Goal: Task Accomplishment & Management: Use online tool/utility

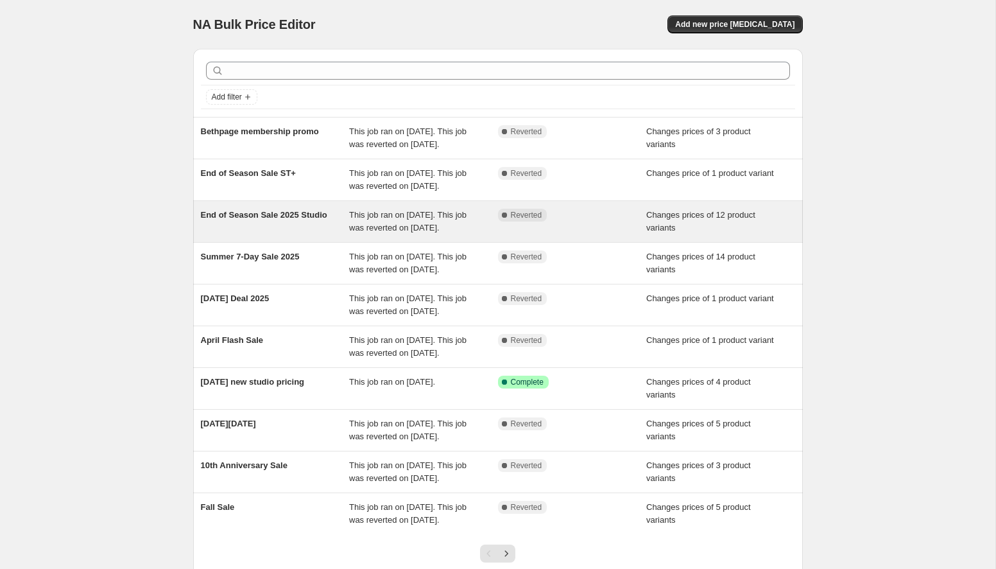
click at [279, 219] on span "End of Season Sale 2025 Studio" at bounding box center [264, 215] width 126 height 10
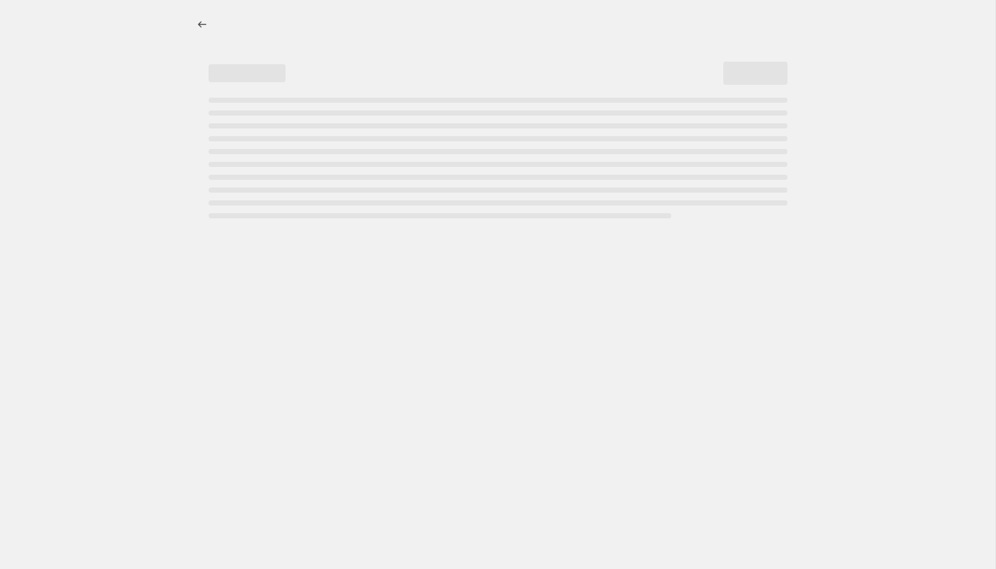
select select "collection"
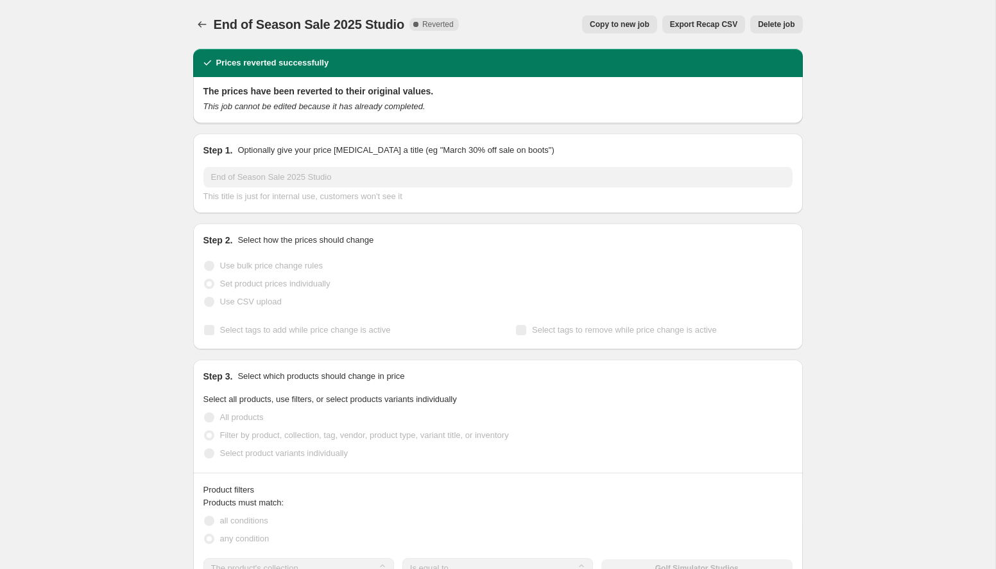
click at [594, 28] on span "Copy to new job" at bounding box center [620, 24] width 60 height 10
select select "collection"
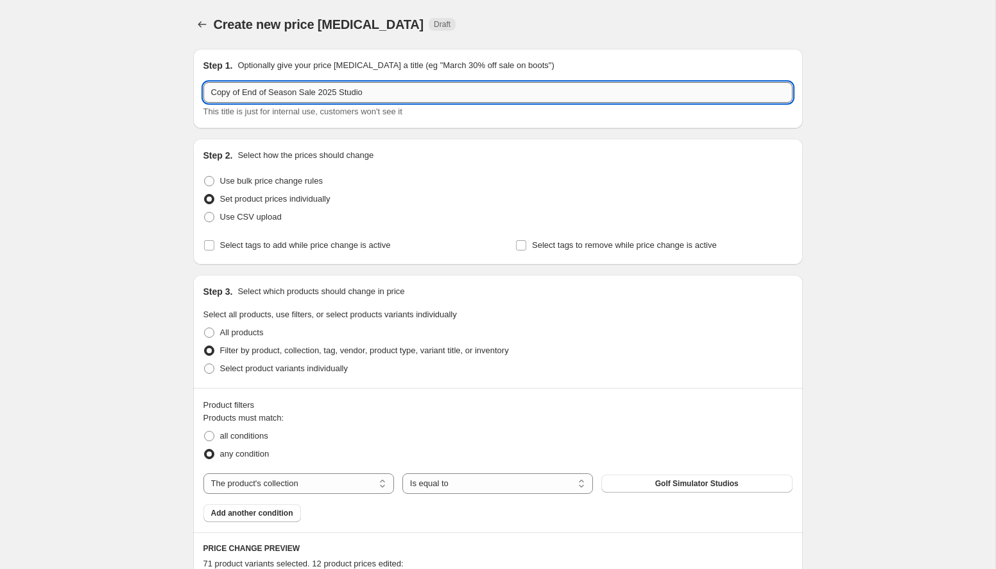
click at [430, 85] on input "Copy of End of Season Sale 2025 Studio" at bounding box center [497, 92] width 589 height 21
type input "Prime Day"
click at [199, 21] on icon "Price change jobs" at bounding box center [202, 24] width 13 height 13
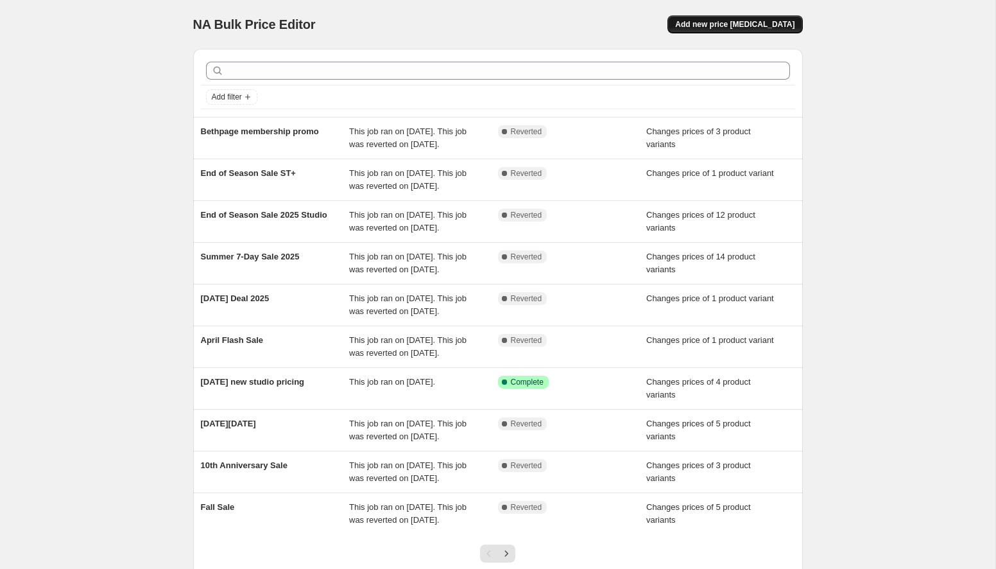
click at [753, 26] on span "Add new price change job" at bounding box center [734, 24] width 119 height 10
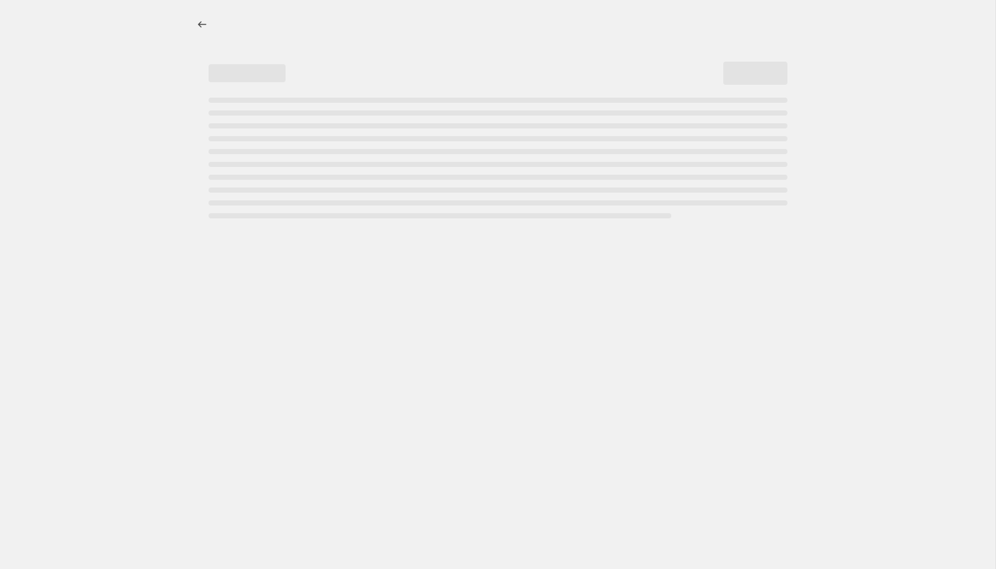
select select "percentage"
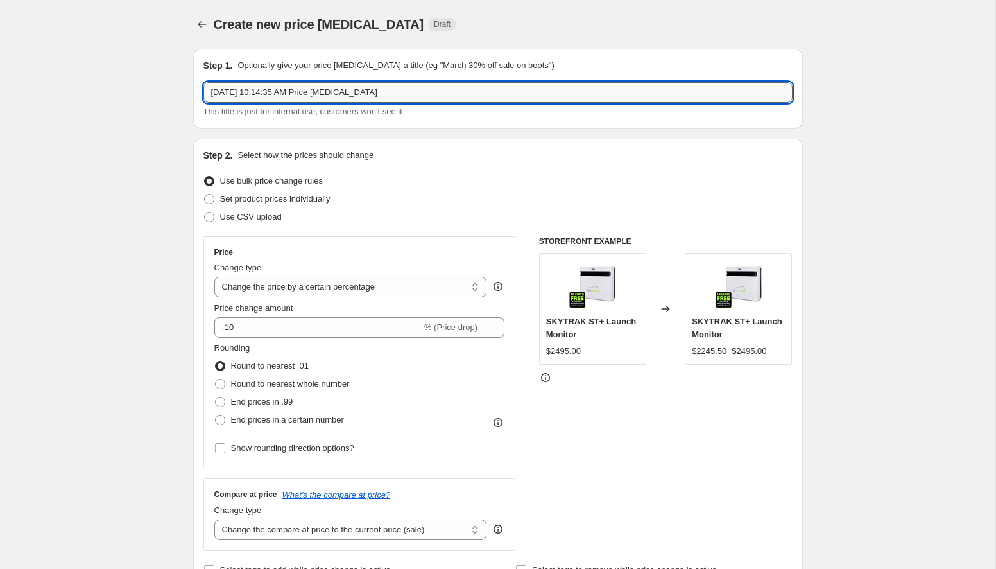
click at [388, 100] on input "Oct 3, 2025, 10:14:35 AM Price change job" at bounding box center [497, 92] width 589 height 21
type input "Prime Day"
click at [261, 197] on span "Set product prices individually" at bounding box center [275, 199] width 110 height 10
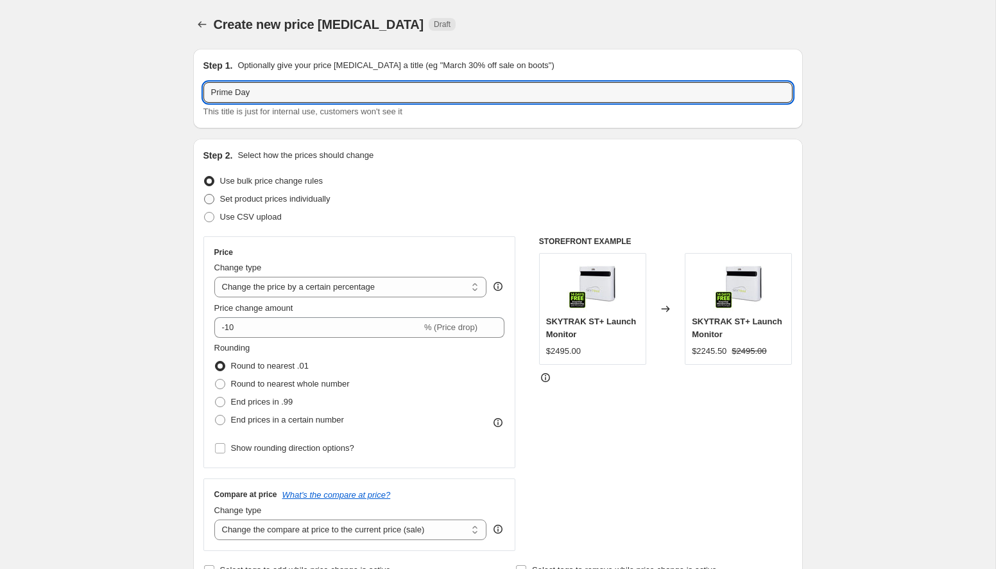
click at [205, 194] on input "Set product prices individually" at bounding box center [204, 194] width 1 height 1
radio input "true"
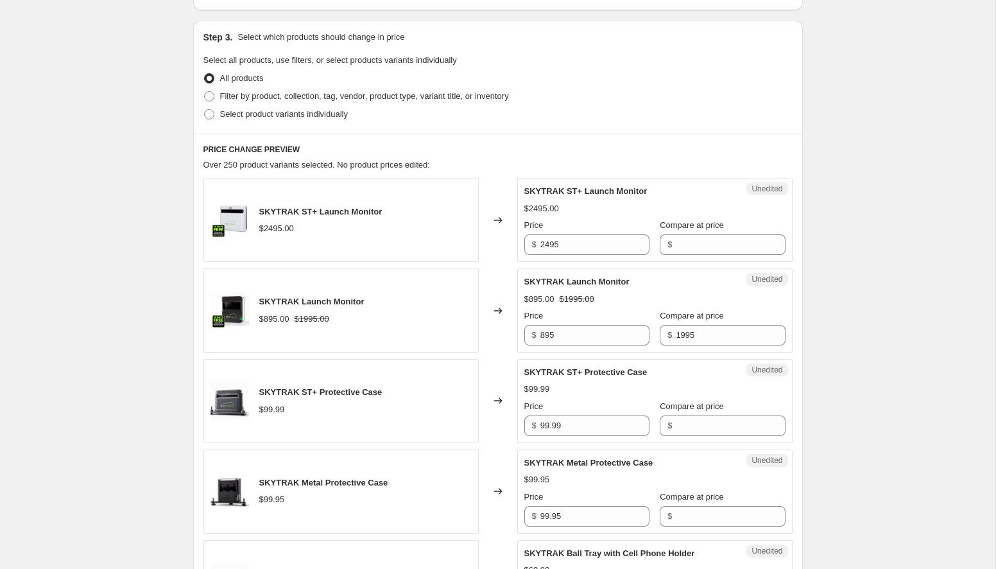
scroll to position [257, 0]
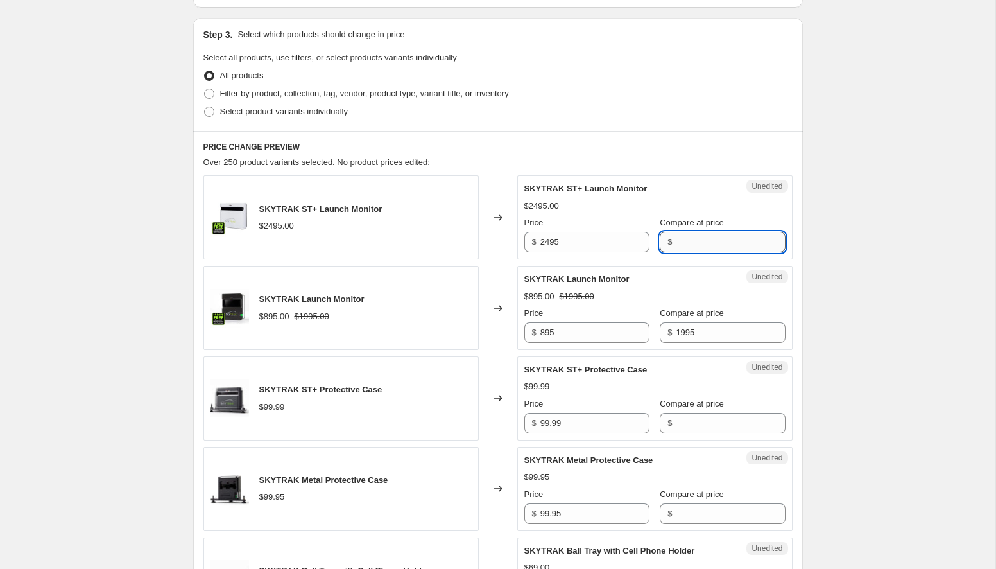
click at [698, 244] on input "Compare at price" at bounding box center [730, 242] width 109 height 21
type input "2995"
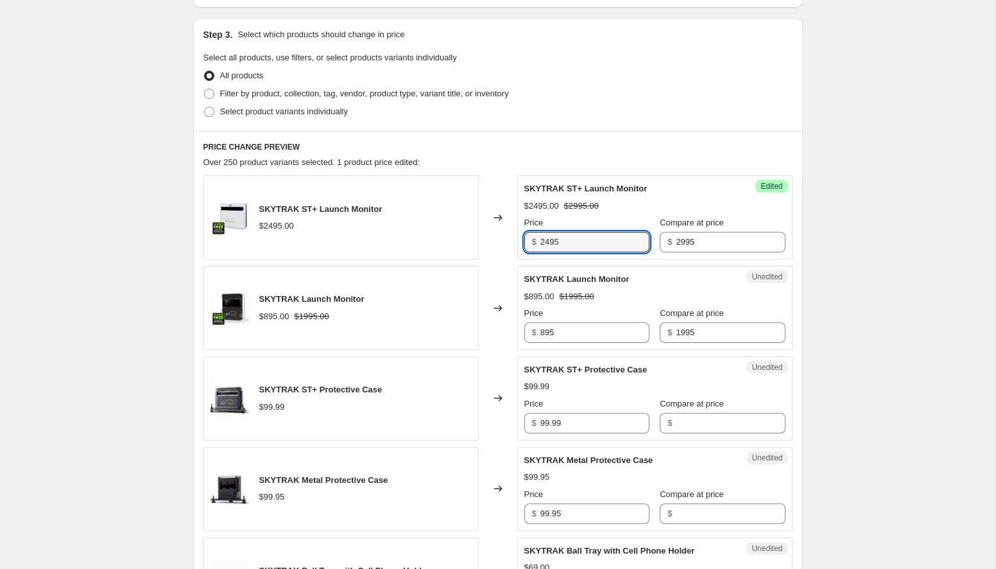
drag, startPoint x: 564, startPoint y: 243, endPoint x: 505, endPoint y: 244, distance: 59.0
click at [505, 244] on div "SKYTRAK ST+ Launch Monitor $2495.00 Changed to Success Edited SKYTRAK ST+ Launc…" at bounding box center [497, 217] width 589 height 84
type input "1995"
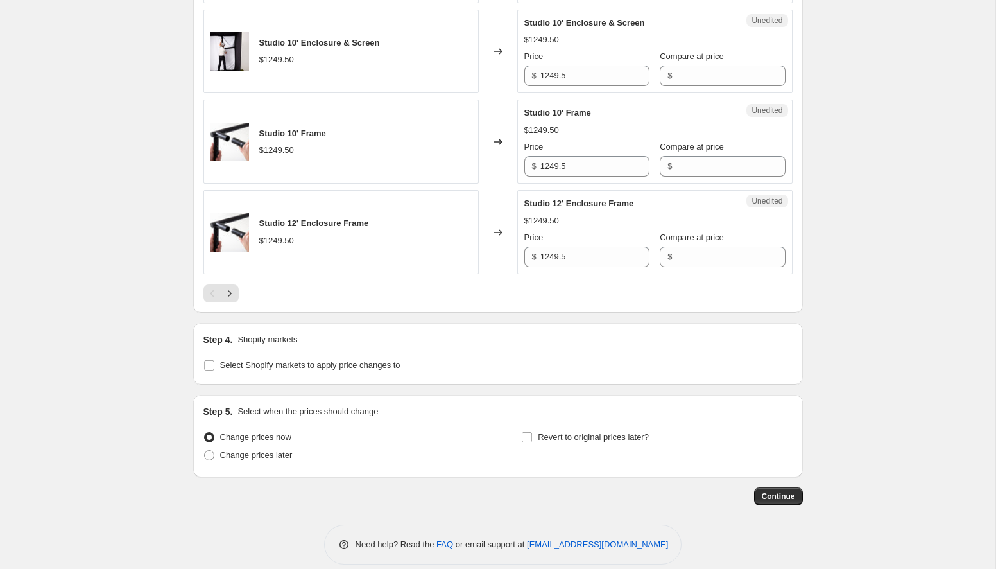
scroll to position [1973, 0]
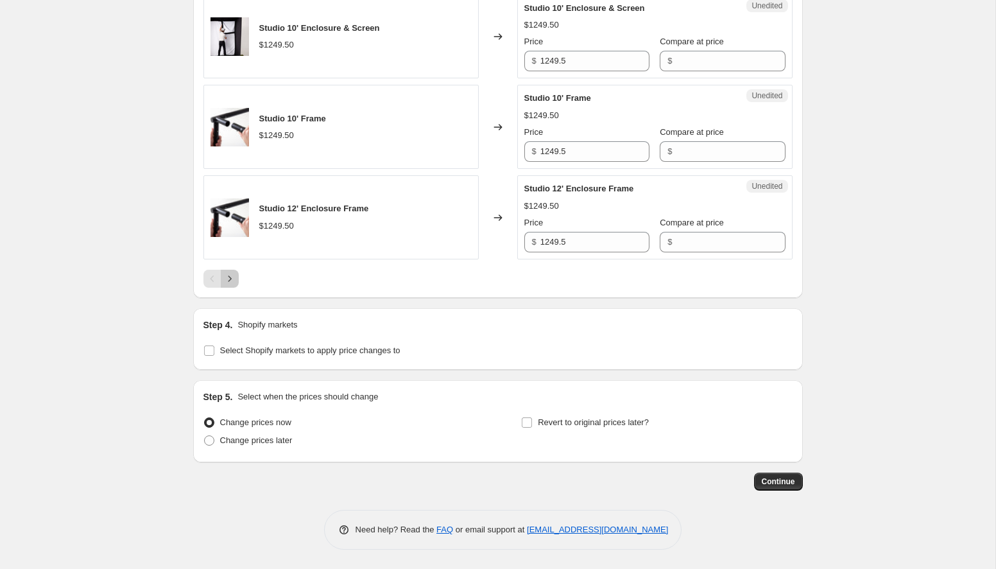
click at [232, 282] on icon "Next" at bounding box center [229, 278] width 13 height 13
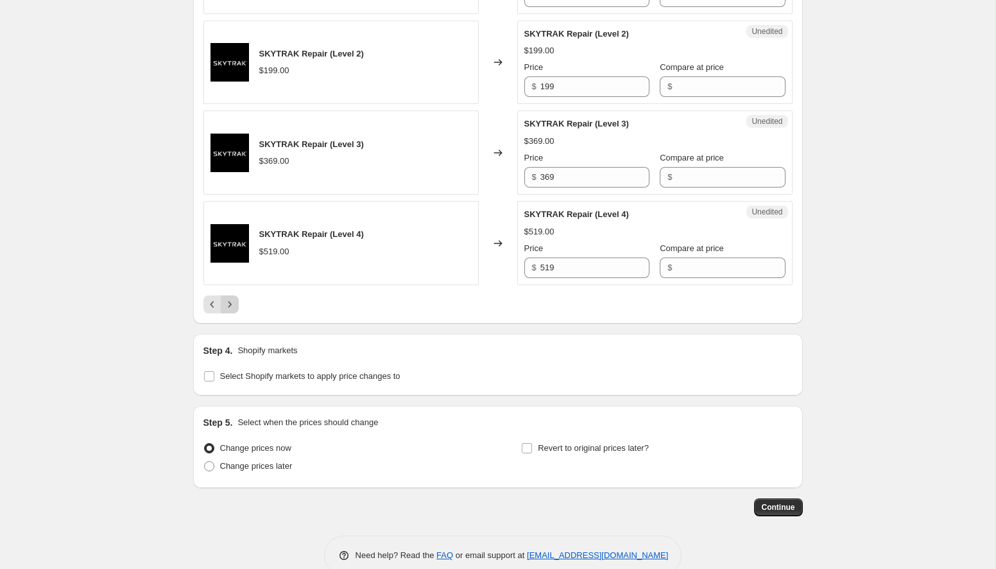
click at [227, 311] on icon "Next" at bounding box center [229, 304] width 13 height 13
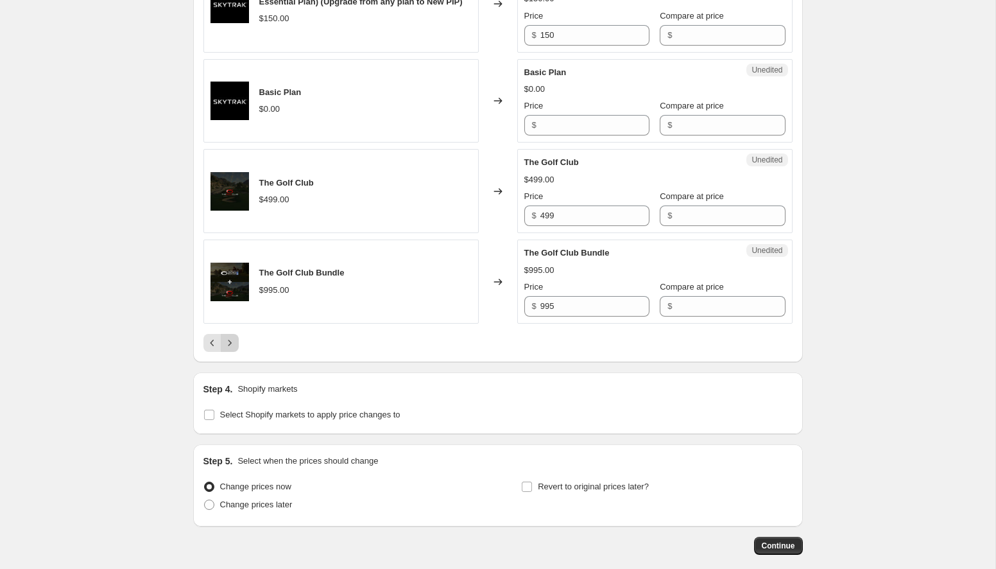
click at [229, 349] on icon "Next" at bounding box center [229, 342] width 13 height 13
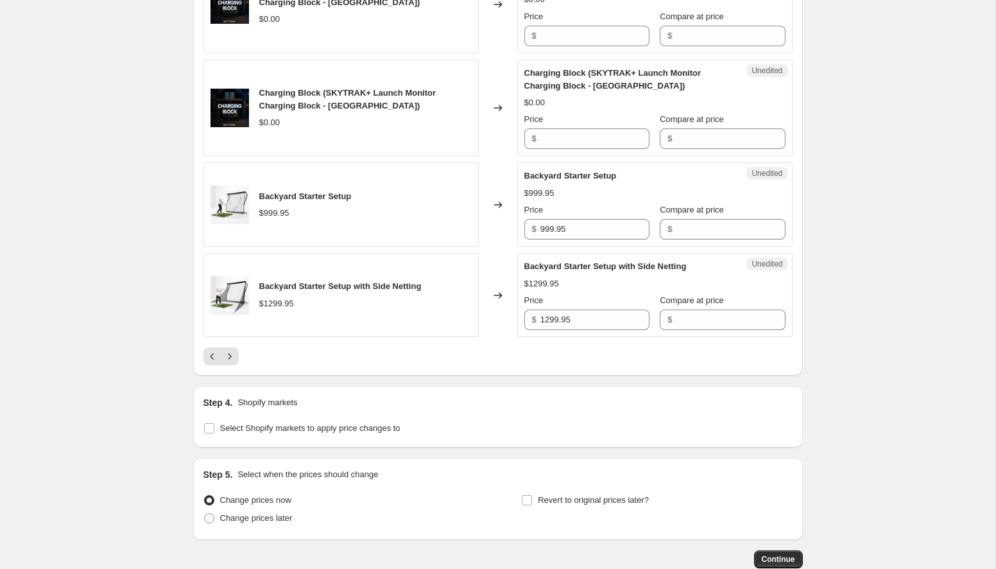
scroll to position [2063, 0]
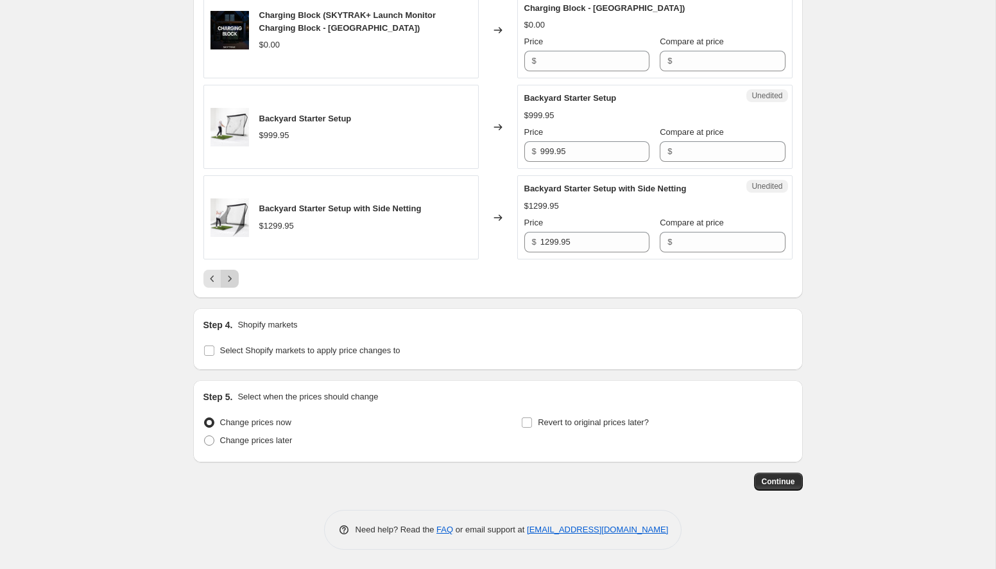
click at [232, 279] on icon "Next" at bounding box center [229, 278] width 13 height 13
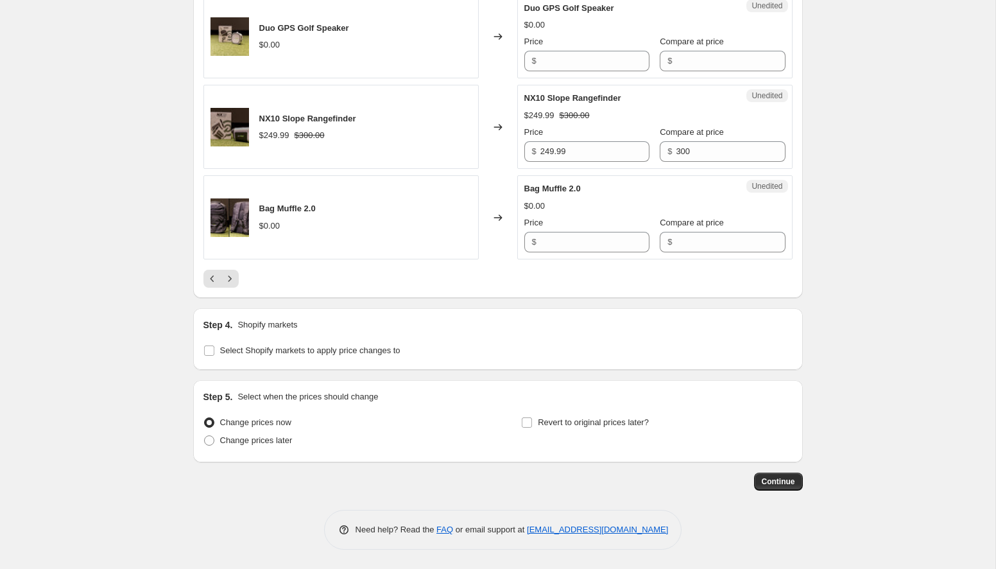
scroll to position [2050, 0]
click at [232, 280] on icon "Next" at bounding box center [229, 278] width 13 height 13
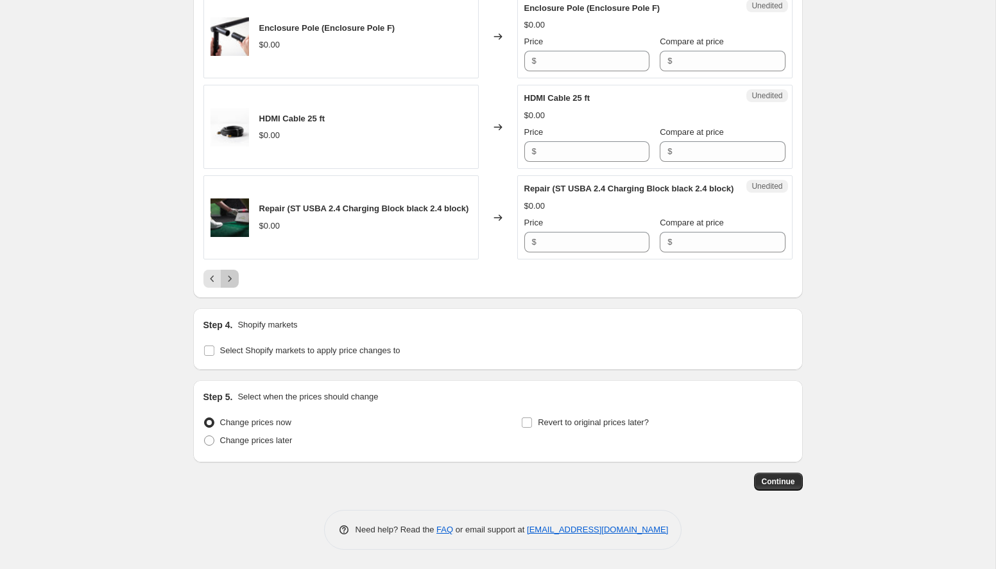
click at [228, 285] on icon "Next" at bounding box center [229, 278] width 13 height 13
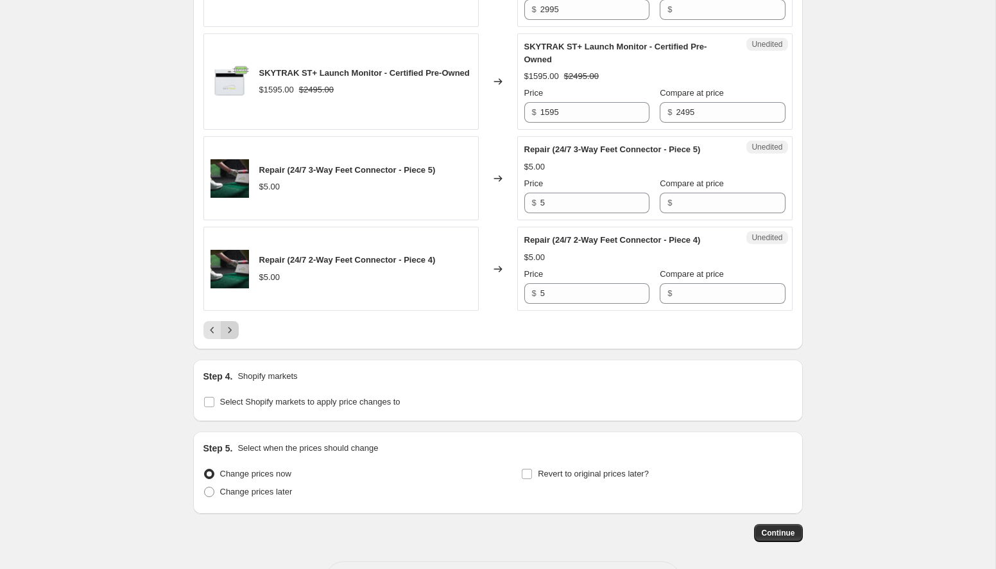
scroll to position [2025, 0]
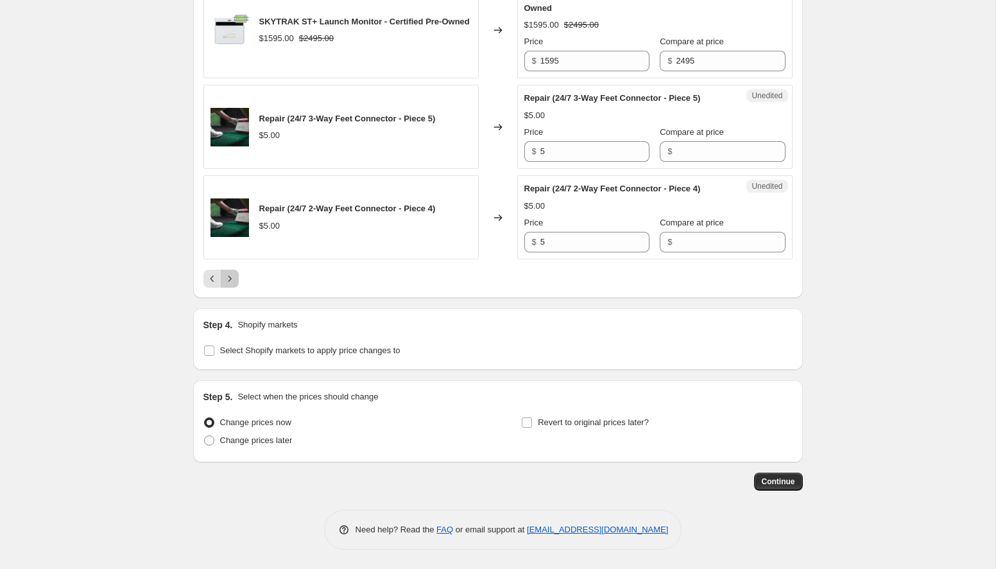
click at [234, 274] on icon "Next" at bounding box center [229, 278] width 13 height 13
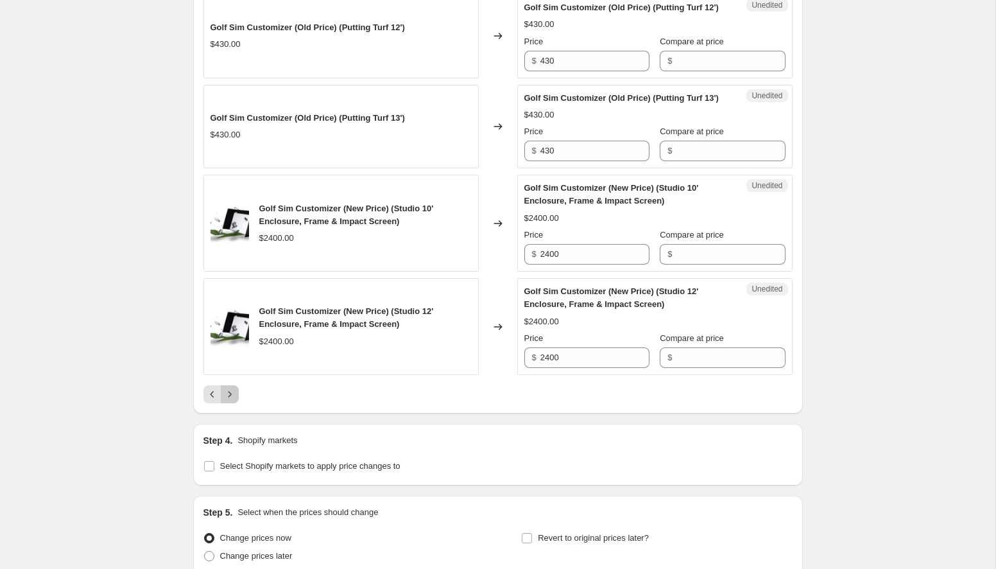
click at [232, 400] on icon "Next" at bounding box center [229, 394] width 13 height 13
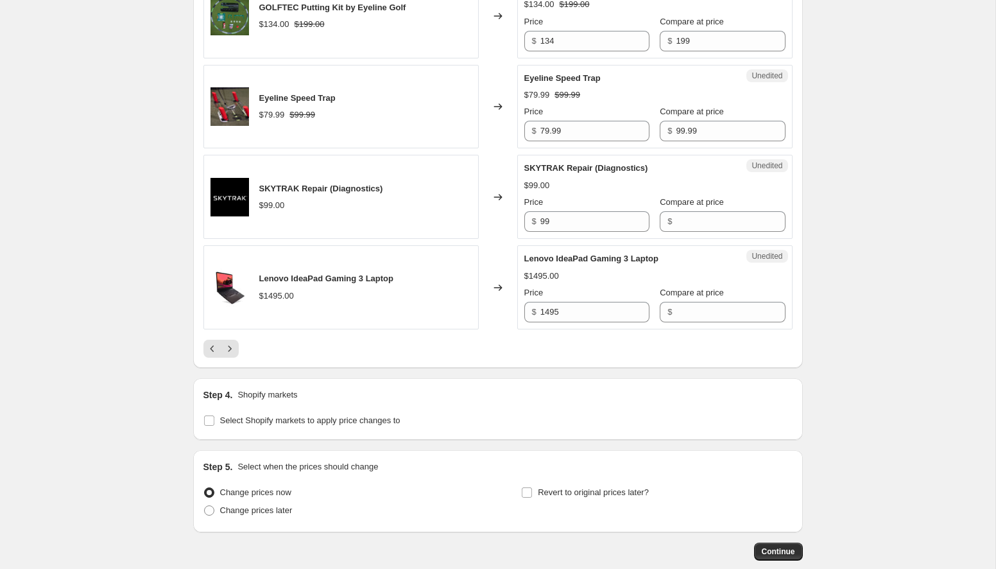
scroll to position [2080, 0]
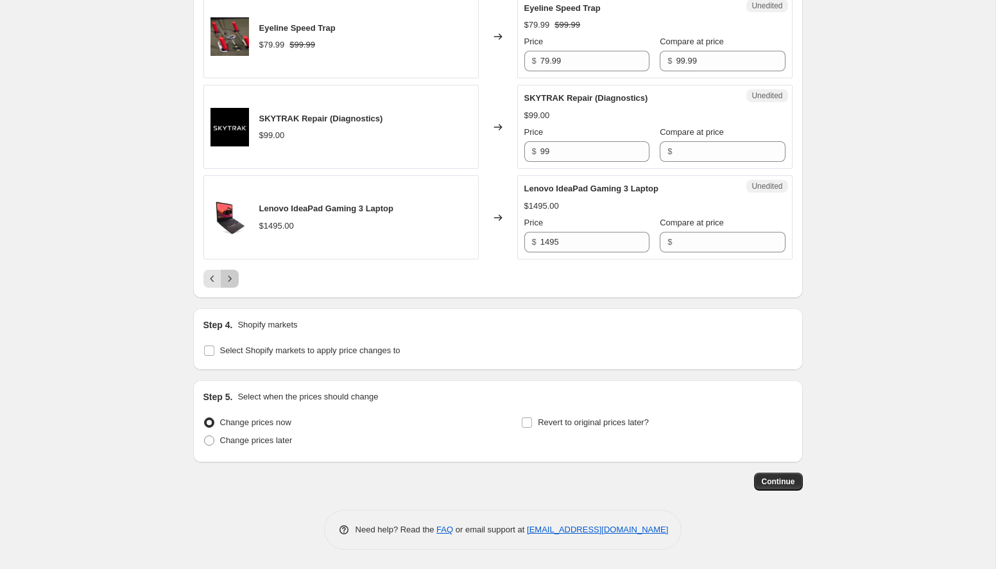
click at [229, 287] on button "Next" at bounding box center [230, 279] width 18 height 18
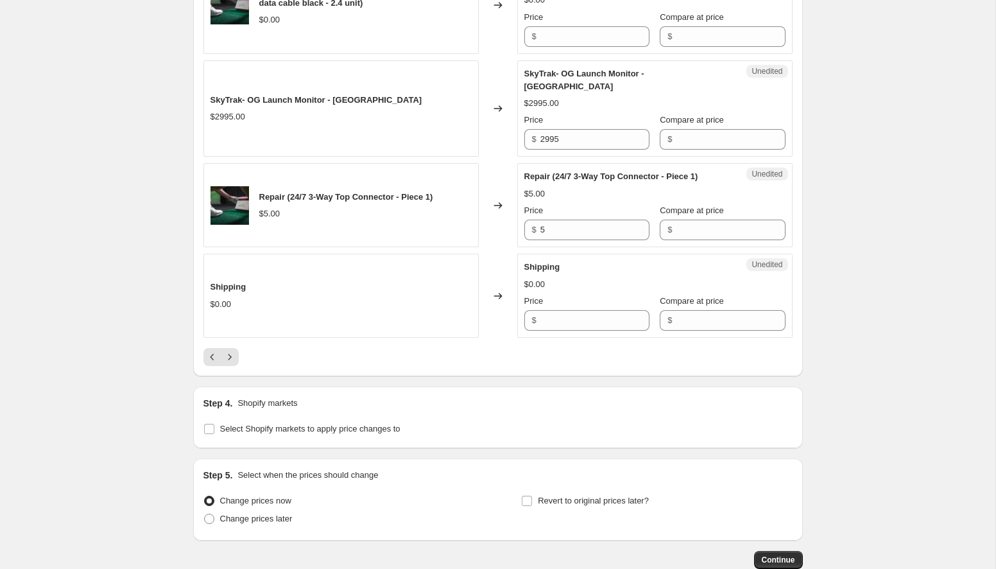
scroll to position [1948, 0]
click at [230, 358] on icon "Next" at bounding box center [229, 354] width 13 height 13
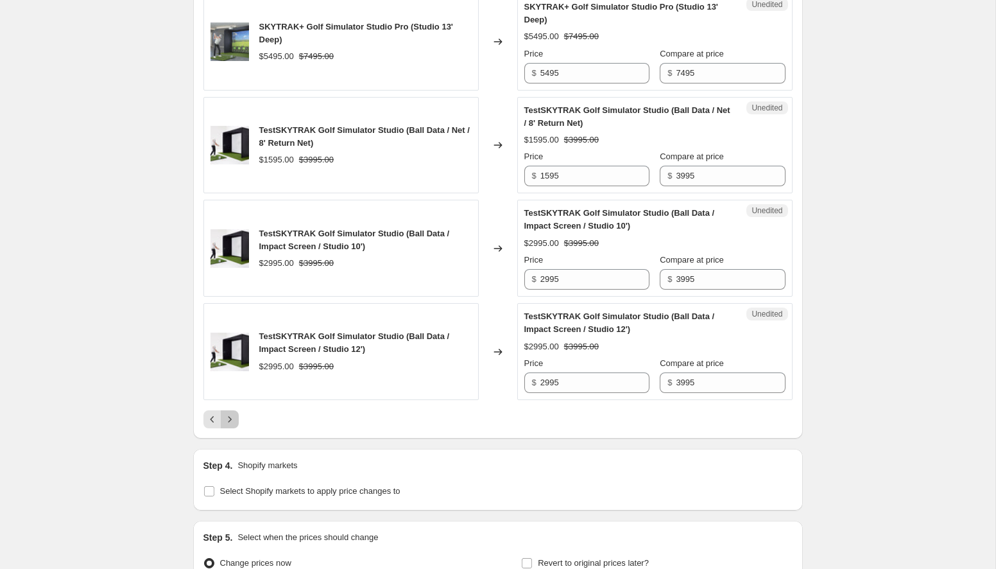
click at [234, 425] on icon "Next" at bounding box center [229, 419] width 13 height 13
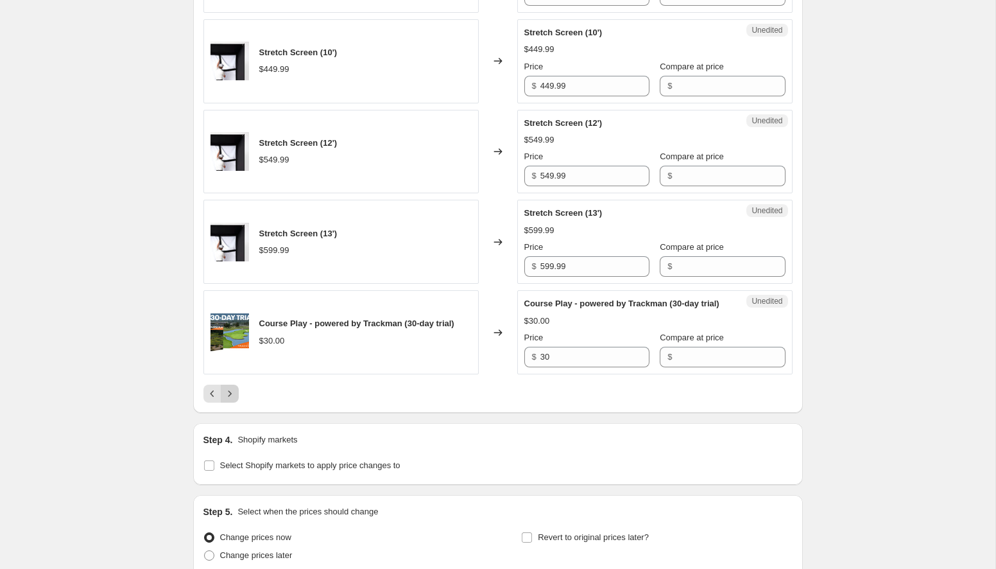
click at [233, 400] on icon "Next" at bounding box center [229, 393] width 13 height 13
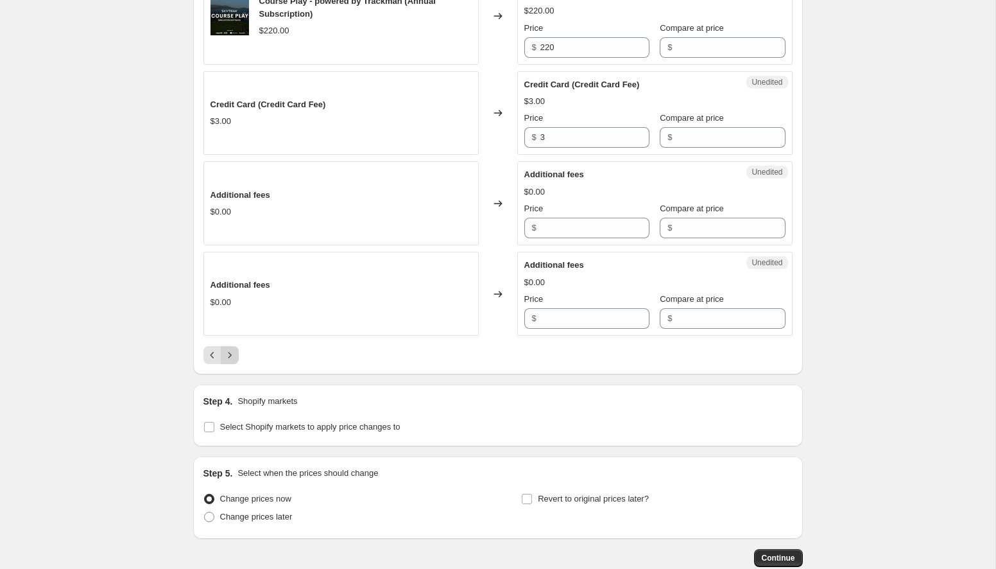
click at [232, 361] on icon "Next" at bounding box center [229, 354] width 13 height 13
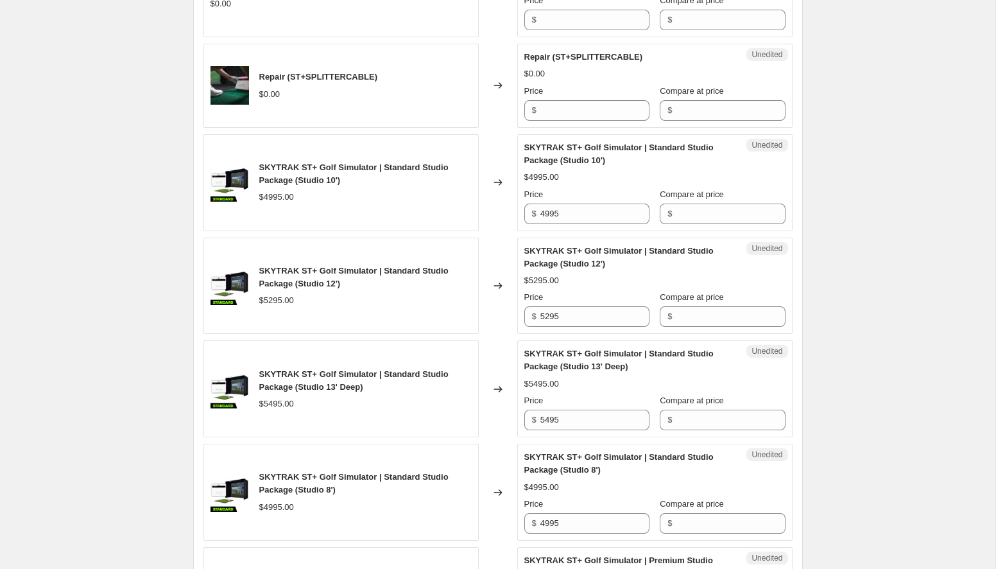
scroll to position [942, 0]
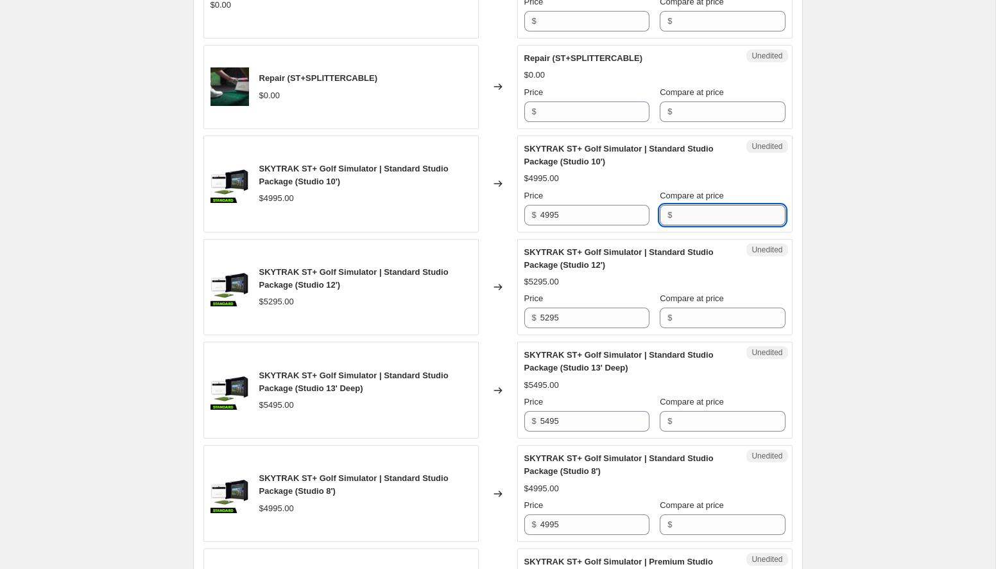
click at [703, 225] on input "Compare at price" at bounding box center [730, 215] width 109 height 21
type input "4995"
click at [549, 225] on input "4995" at bounding box center [594, 215] width 109 height 21
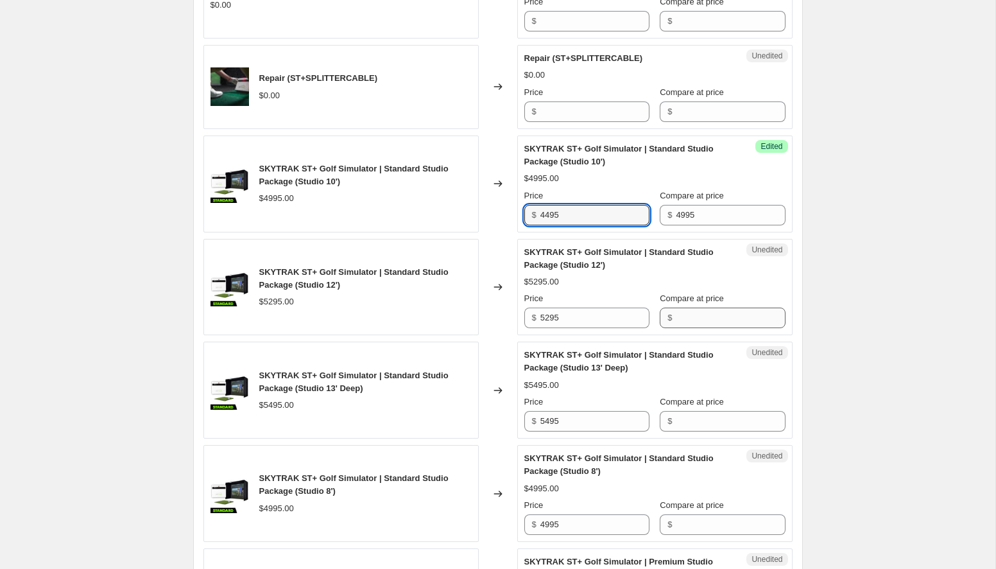
type input "4495"
click at [689, 328] on input "Compare at price" at bounding box center [730, 317] width 109 height 21
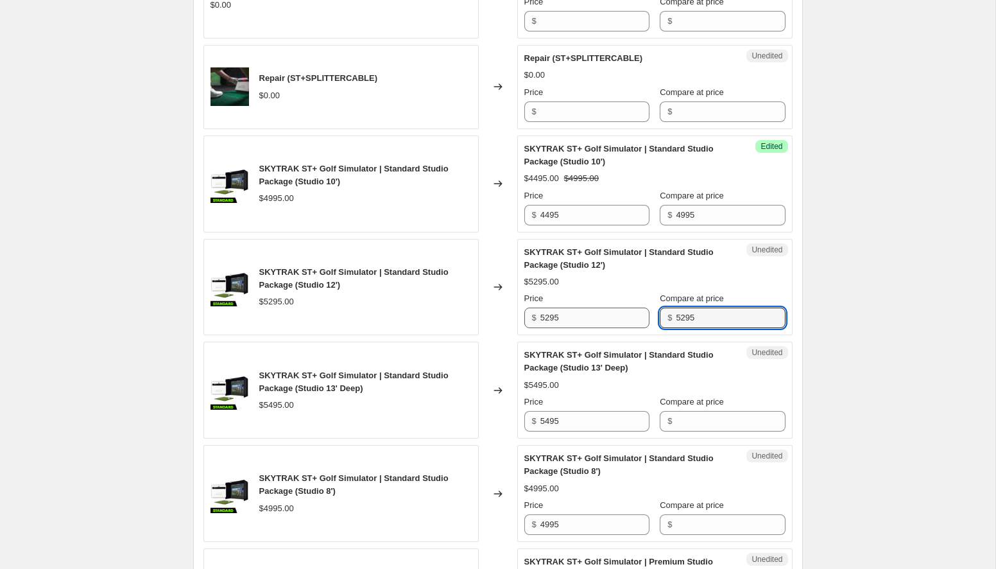
type input "5295"
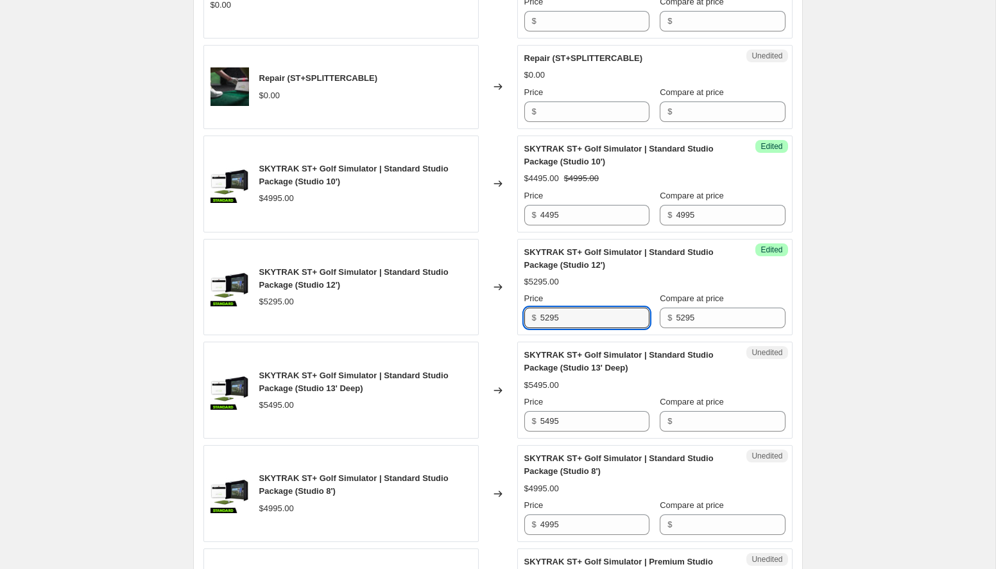
drag, startPoint x: 551, startPoint y: 359, endPoint x: 527, endPoint y: 359, distance: 23.1
click at [527, 328] on div "$ 5295" at bounding box center [586, 317] width 125 height 21
type input "4795"
click at [688, 431] on input "Compare at price" at bounding box center [730, 421] width 109 height 21
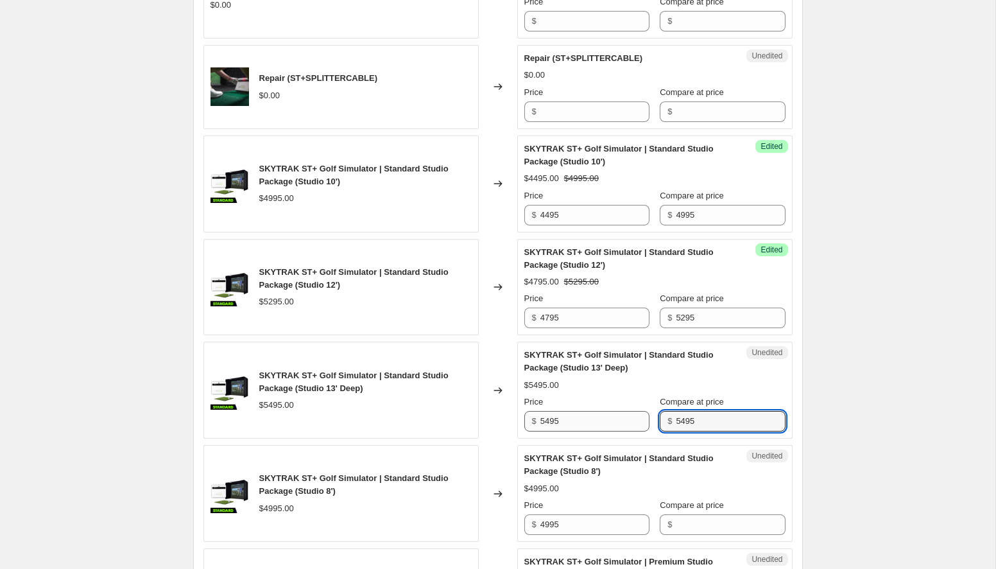
type input "5495"
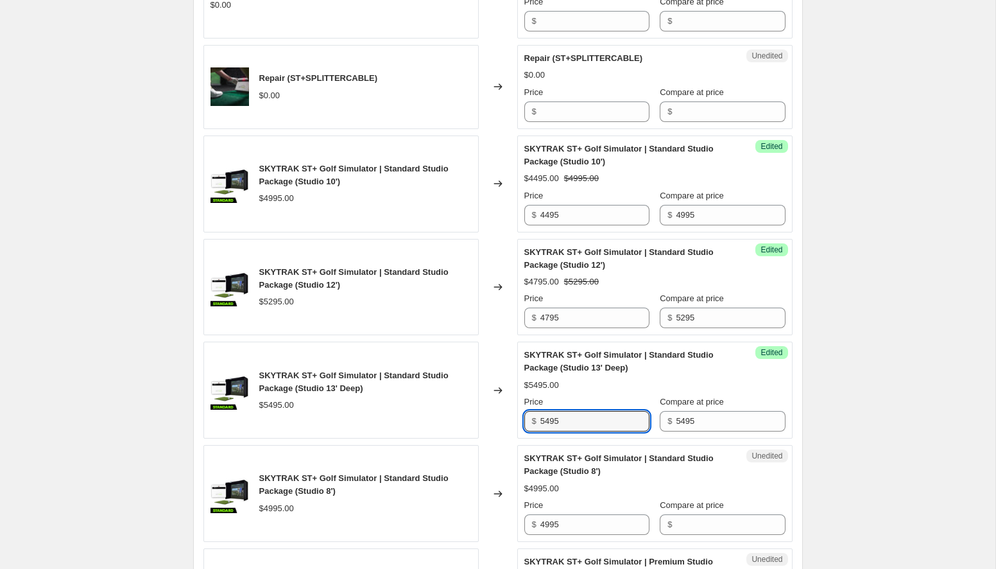
drag, startPoint x: 552, startPoint y: 458, endPoint x: 529, endPoint y: 459, distance: 23.2
click at [529, 431] on div "$ 5495" at bounding box center [586, 421] width 125 height 21
type input "4995"
click at [874, 277] on div "Create new price change job. This page is ready Create new price change job Dra…" at bounding box center [497, 412] width 995 height 2709
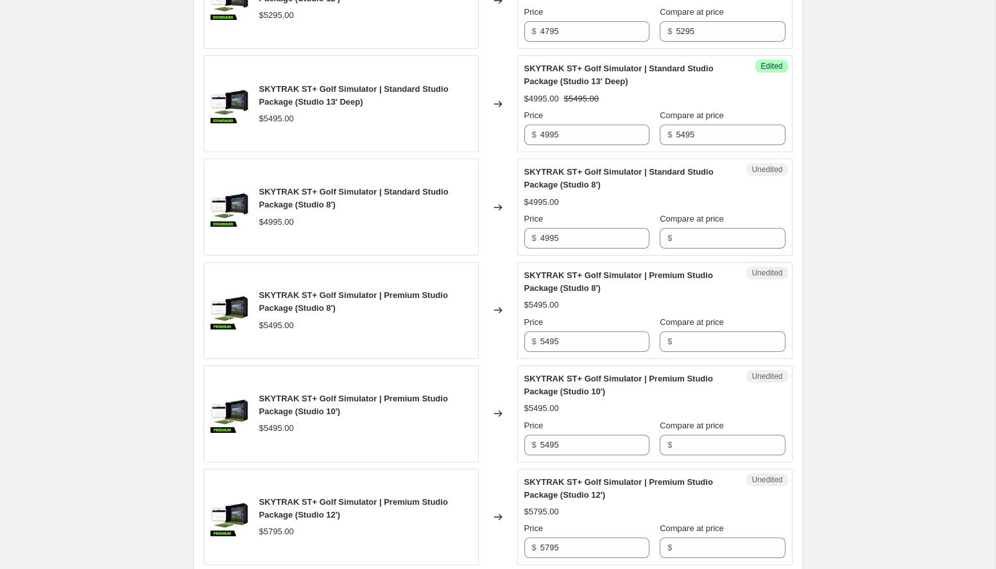
scroll to position [1229, 0]
click at [728, 248] on input "Compare at price" at bounding box center [730, 237] width 109 height 21
type input "4995"
click at [550, 248] on input "4995" at bounding box center [594, 237] width 109 height 21
type input "4495"
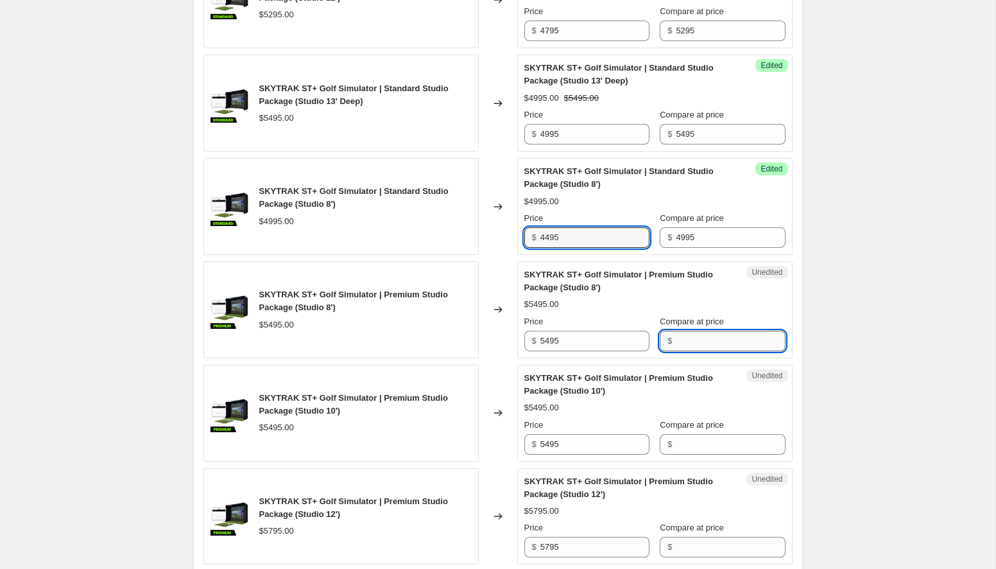
click at [695, 351] on input "Compare at price" at bounding box center [730, 340] width 109 height 21
type input "5495"
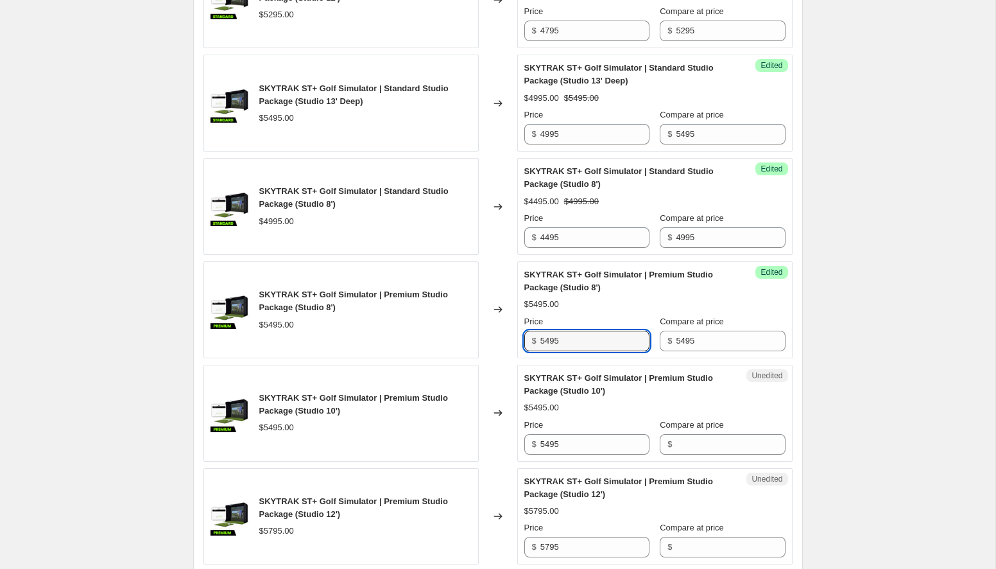
drag, startPoint x: 550, startPoint y: 381, endPoint x: 524, endPoint y: 379, distance: 26.3
click at [524, 351] on div "$ 5495" at bounding box center [586, 340] width 125 height 21
type input "4995"
click at [848, 329] on div "Create new price change job. This page is ready Create new price change job Dra…" at bounding box center [497, 125] width 995 height 2709
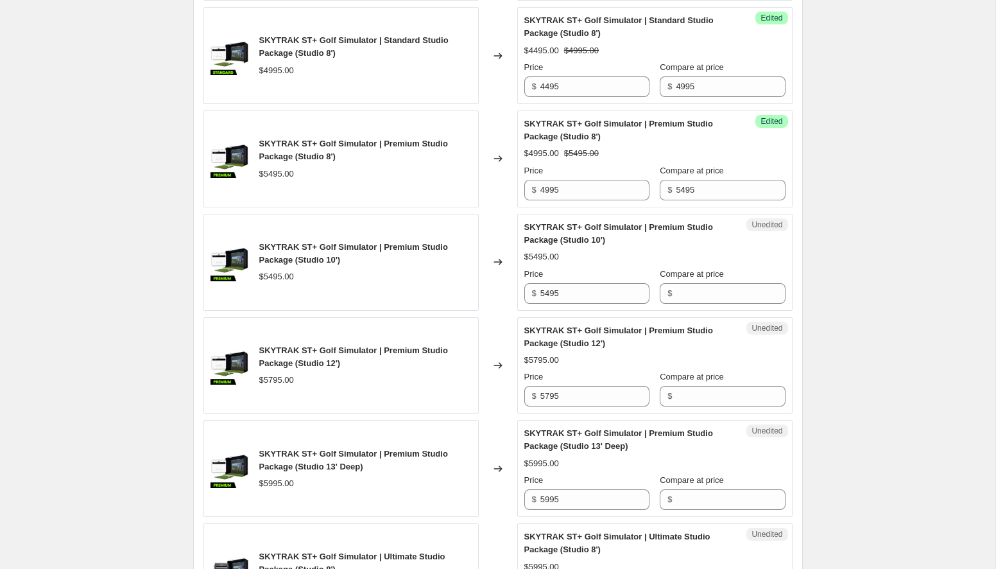
scroll to position [1381, 0]
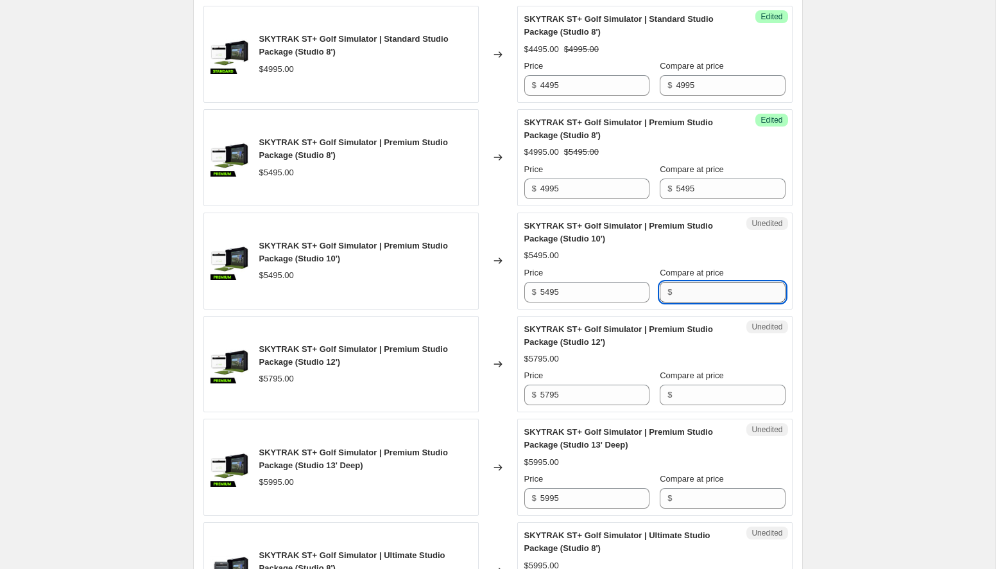
click at [755, 302] on input "Compare at price" at bounding box center [730, 292] width 109 height 21
type input "5495"
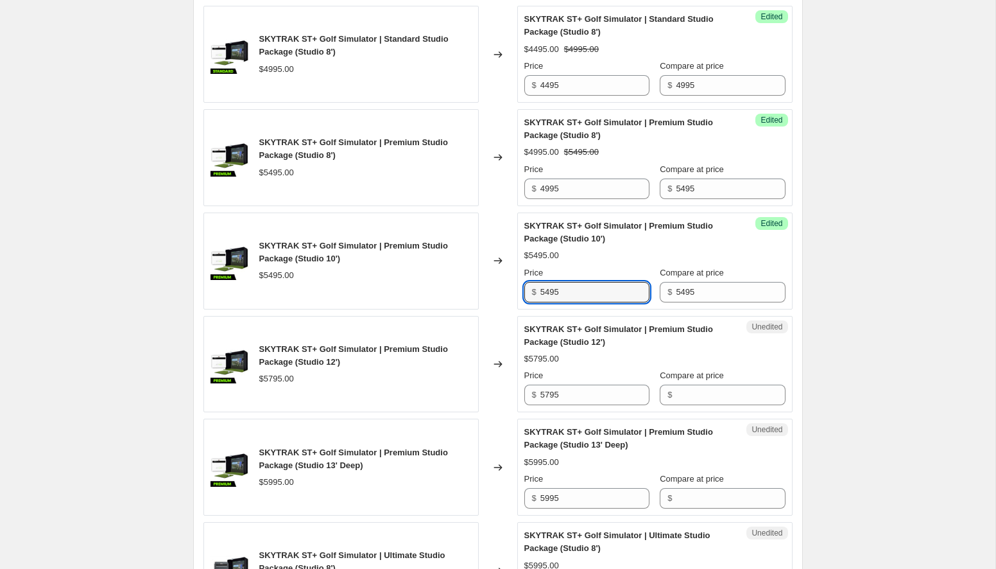
drag, startPoint x: 553, startPoint y: 329, endPoint x: 518, endPoint y: 328, distance: 34.0
click at [518, 309] on div "Success Edited SKYTRAK ST+ Golf Simulator | Premium Studio Package (Studio 10')…" at bounding box center [654, 260] width 275 height 97
type input "4995"
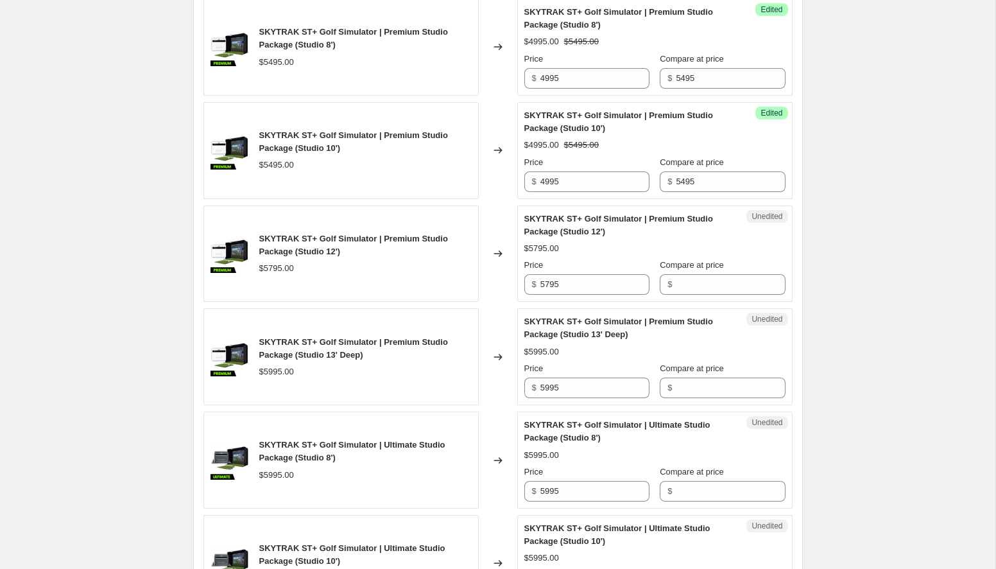
scroll to position [1494, 0]
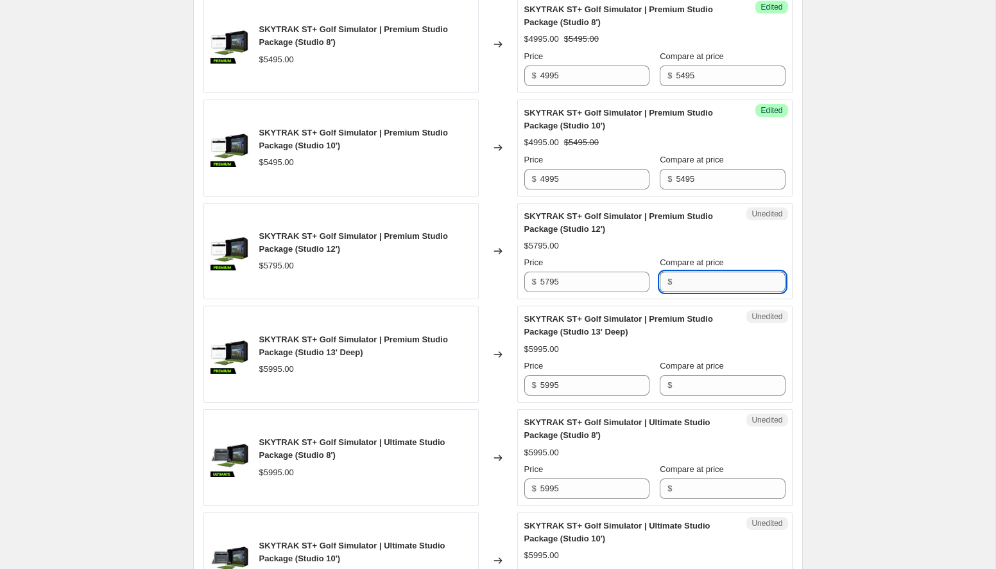
click at [689, 292] on input "Compare at price" at bounding box center [730, 281] width 109 height 21
type input "5795"
click at [551, 292] on input "5795" at bounding box center [594, 281] width 109 height 21
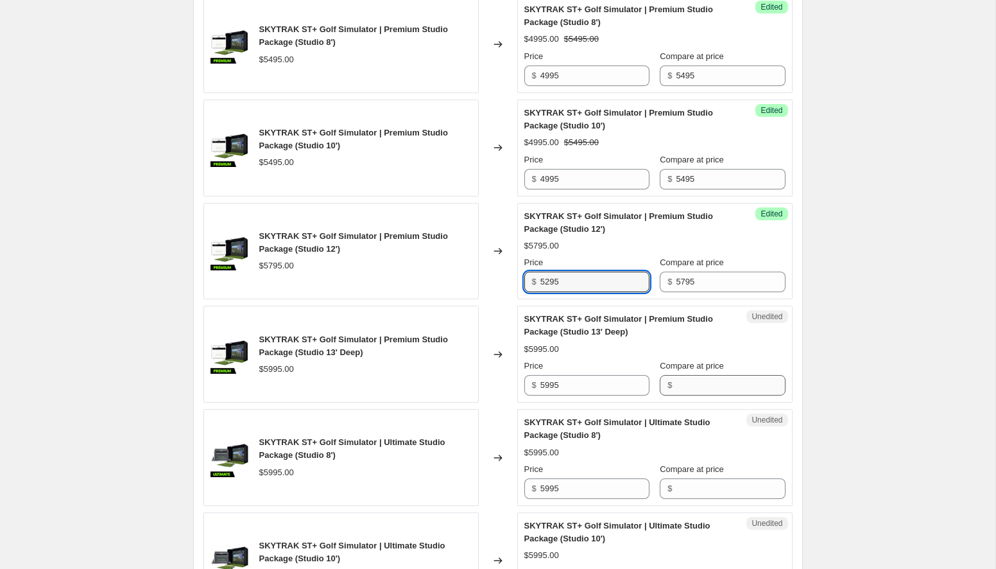
type input "5295"
click at [703, 395] on input "Compare at price" at bounding box center [730, 385] width 109 height 21
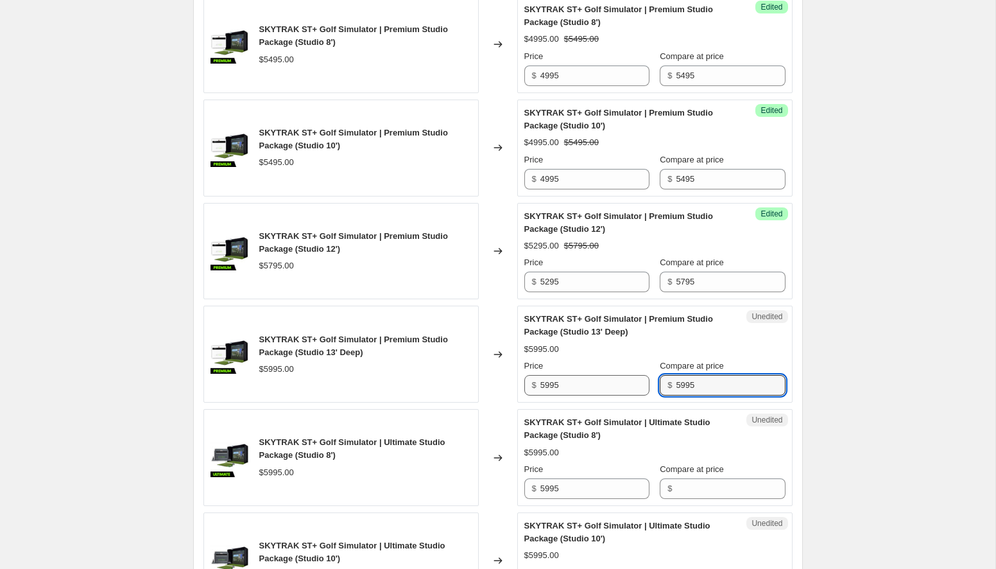
type input "5995"
click at [551, 395] on input "5995" at bounding box center [594, 385] width 109 height 21
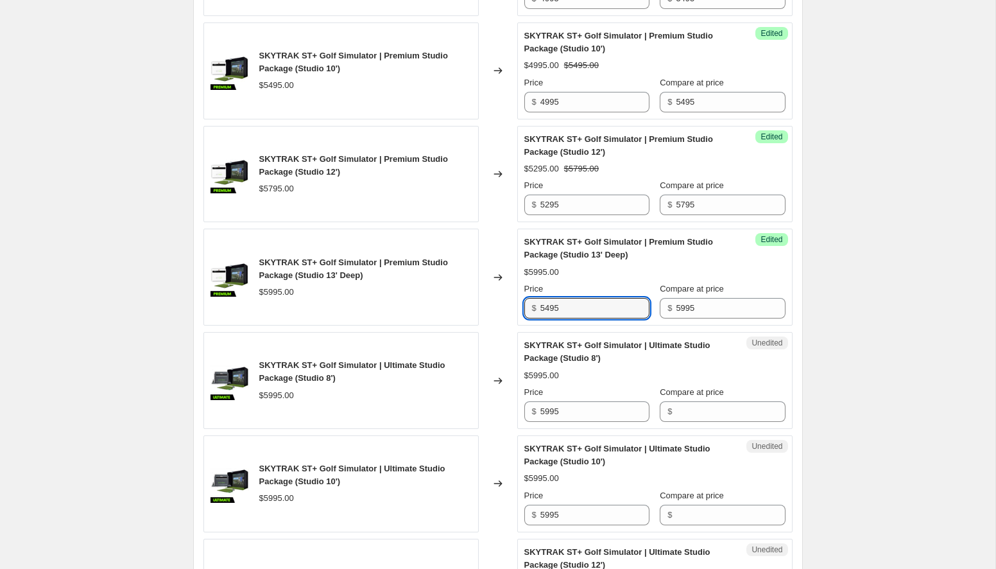
scroll to position [1637, 0]
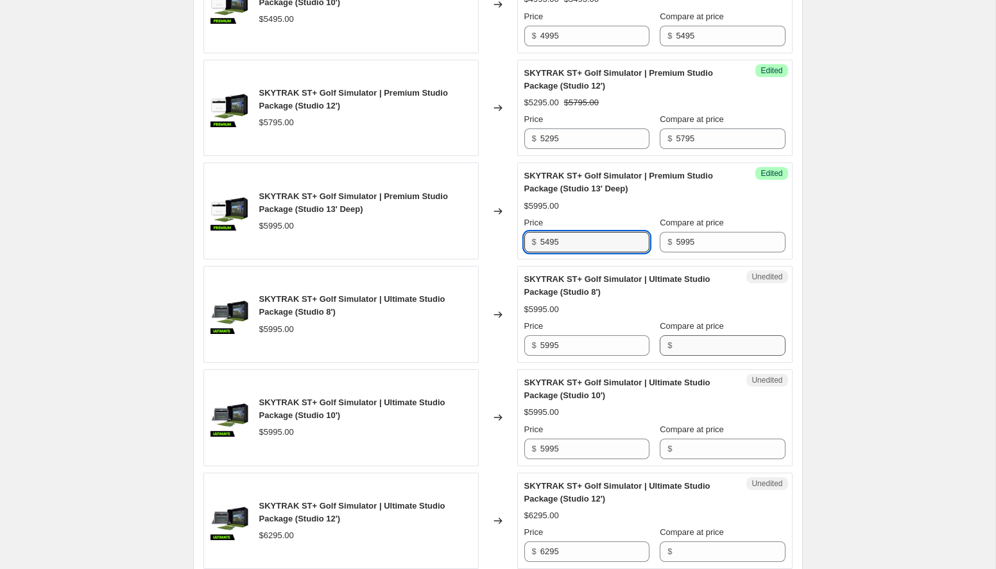
type input "5495"
click at [712, 356] on input "Compare at price" at bounding box center [730, 345] width 109 height 21
type input "5995"
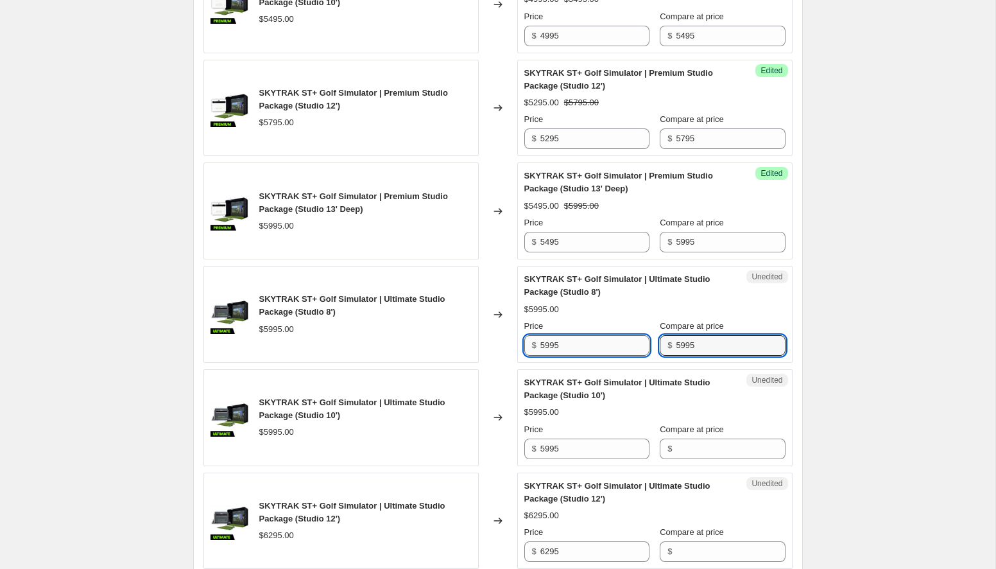
click at [551, 356] on input "5995" at bounding box center [594, 345] width 109 height 21
type input "5495"
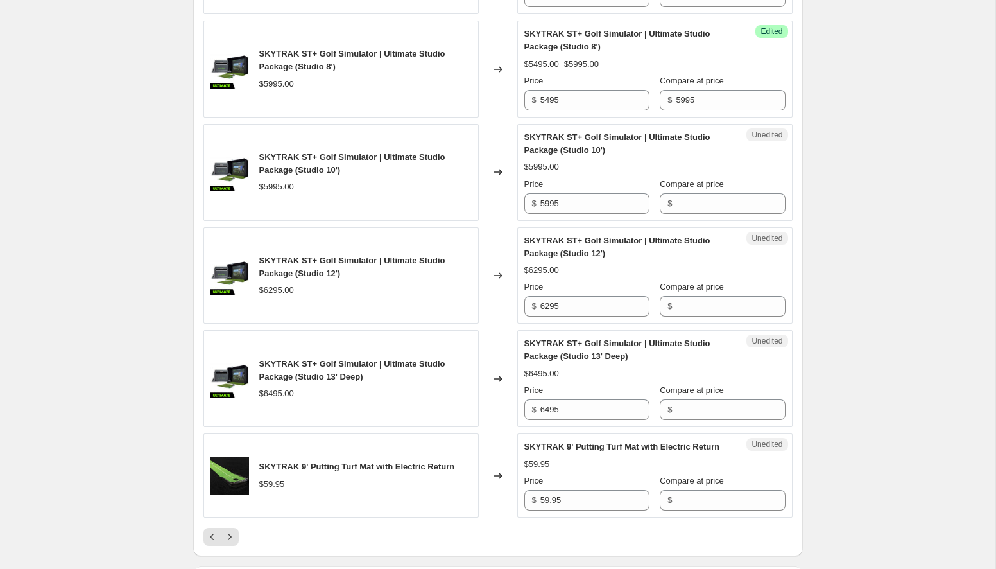
scroll to position [1883, 0]
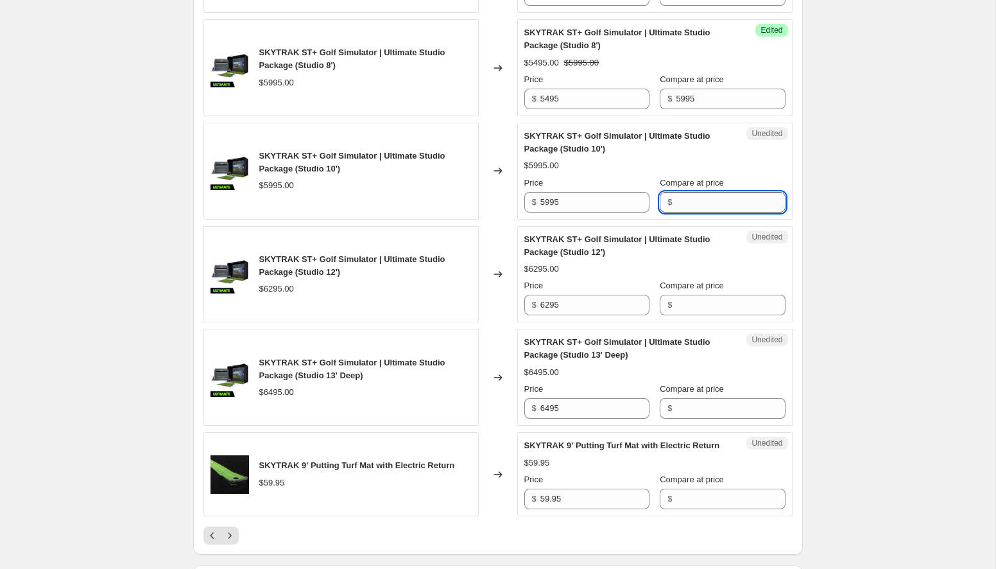
click at [748, 212] on input "Compare at price" at bounding box center [730, 202] width 109 height 21
type input "5995"
click at [549, 212] on input "5995" at bounding box center [594, 202] width 109 height 21
type input "5495"
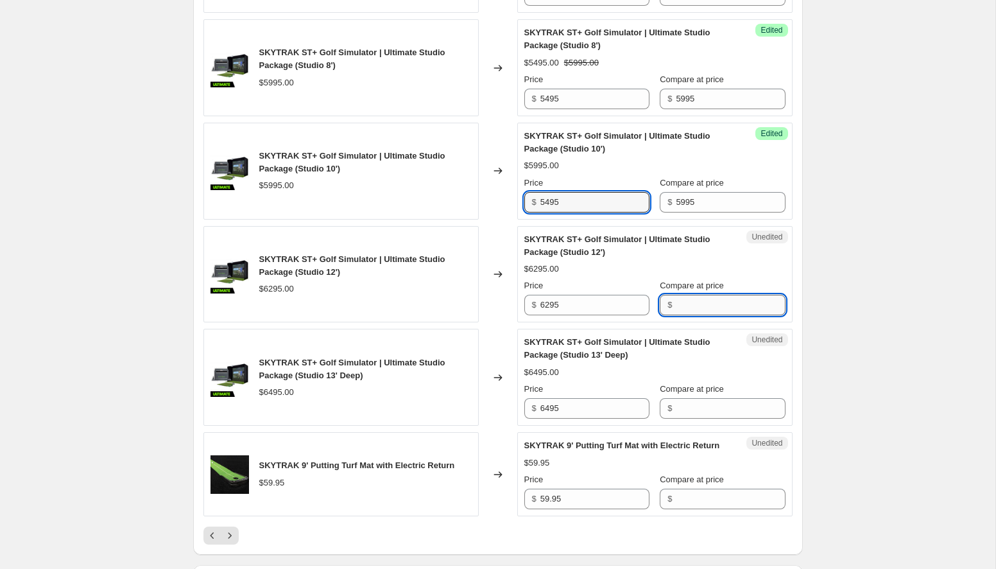
click at [690, 315] on input "Compare at price" at bounding box center [730, 305] width 109 height 21
type input "6295"
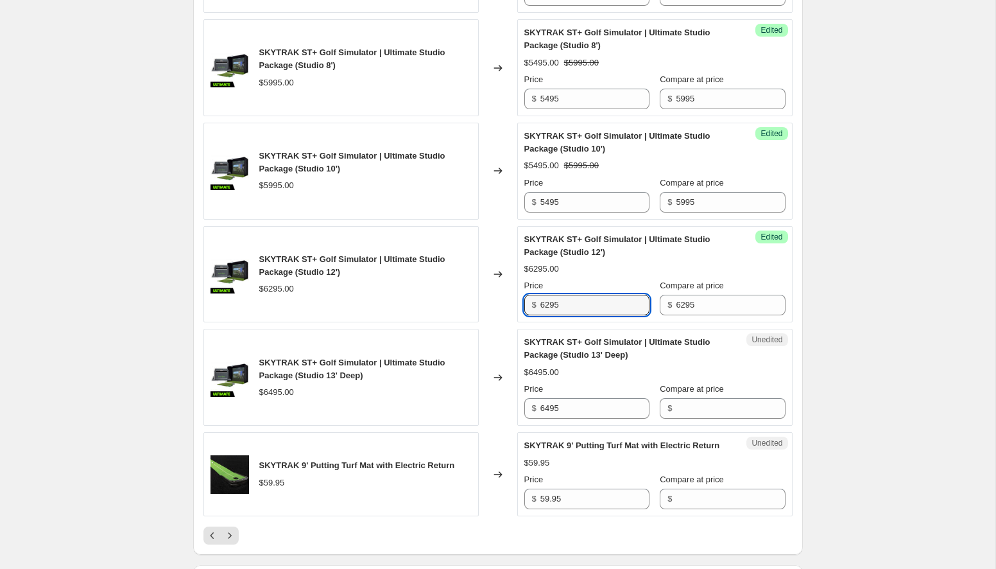
drag, startPoint x: 551, startPoint y: 343, endPoint x: 526, endPoint y: 343, distance: 25.7
click at [526, 315] on div "$ 6295" at bounding box center [586, 305] width 125 height 21
type input "5795"
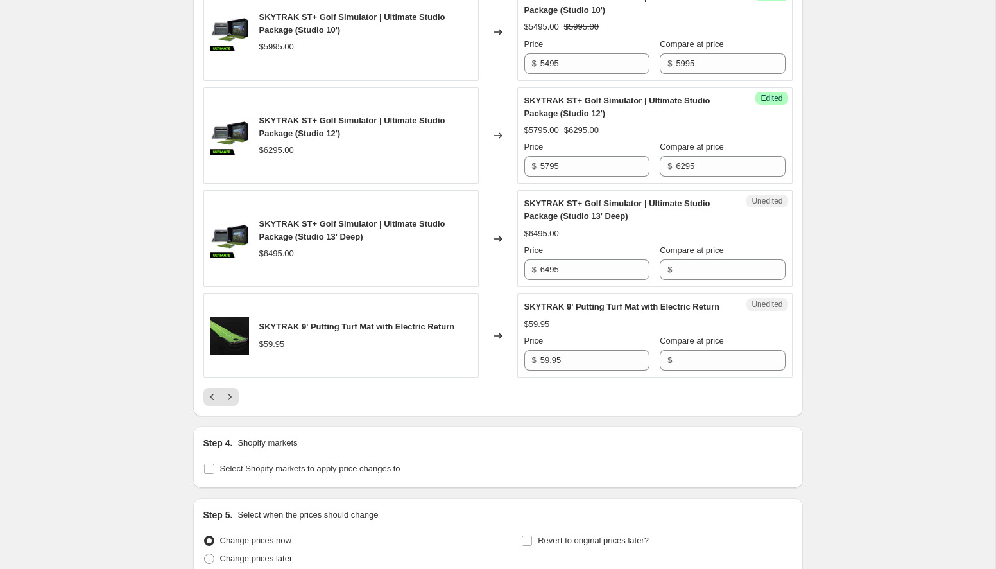
scroll to position [2026, 0]
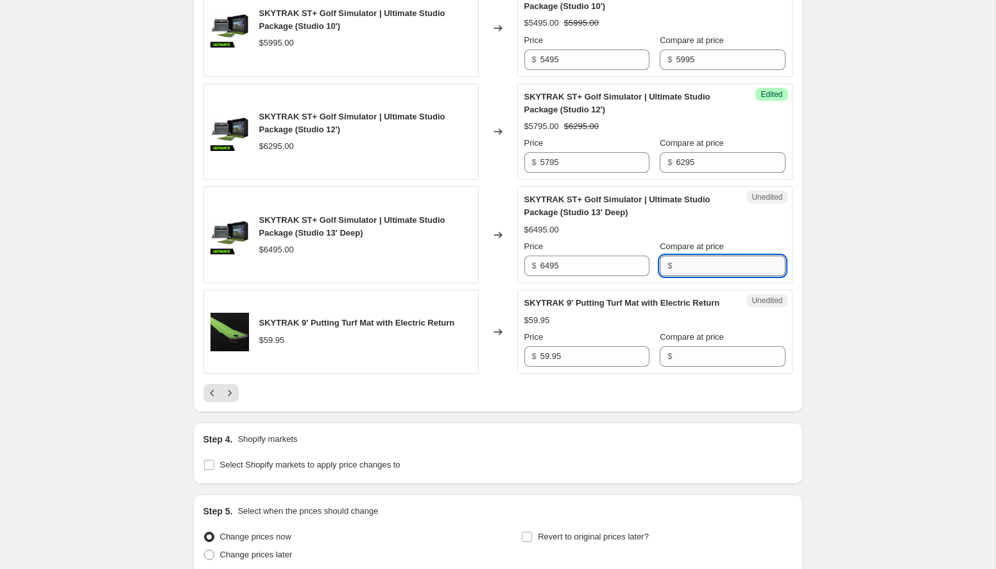
click at [718, 276] on input "Compare at price" at bounding box center [730, 265] width 109 height 21
type input "6495"
click at [549, 276] on input "6495" at bounding box center [594, 265] width 109 height 21
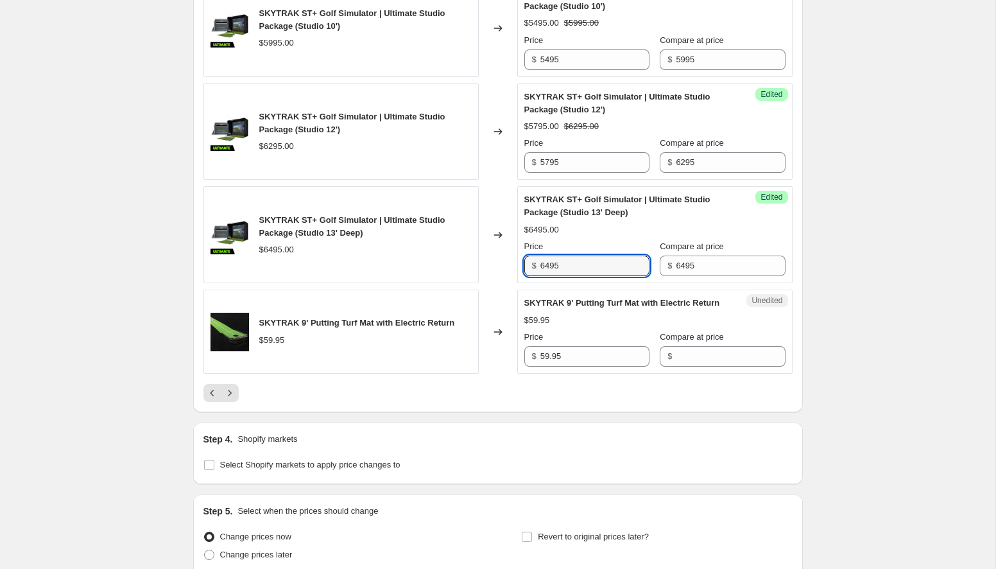
drag, startPoint x: 549, startPoint y: 304, endPoint x: 514, endPoint y: 305, distance: 35.3
click at [514, 283] on div "SKYTRAK ST+ Golf Simulator | Ultimate Studio Package (Studio 13' Deep) $6495.00…" at bounding box center [497, 234] width 589 height 97
type input "5995"
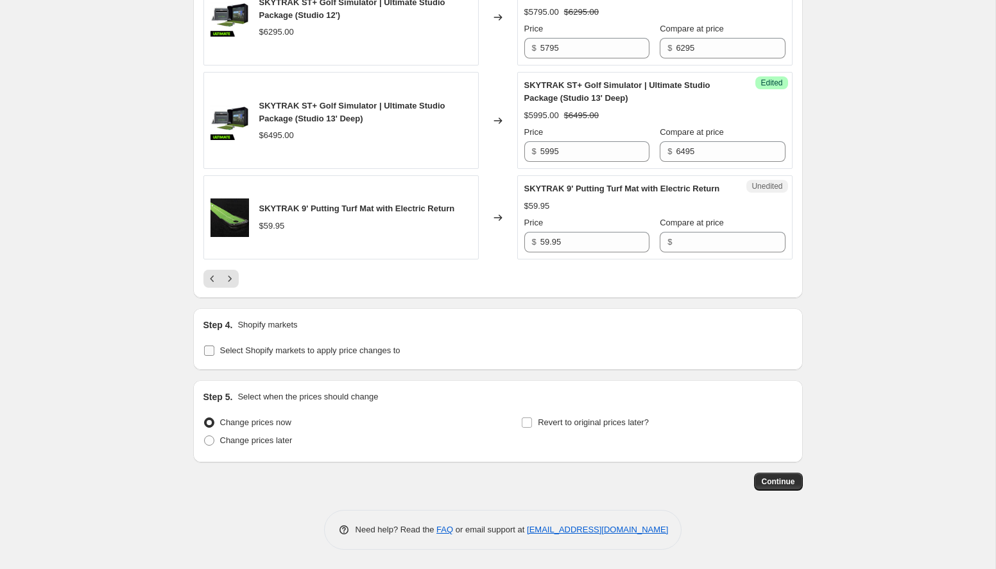
click at [236, 342] on label "Select Shopify markets to apply price changes to" at bounding box center [301, 350] width 197 height 18
click at [214, 345] on input "Select Shopify markets to apply price changes to" at bounding box center [209, 350] width 10 height 10
checkbox input "true"
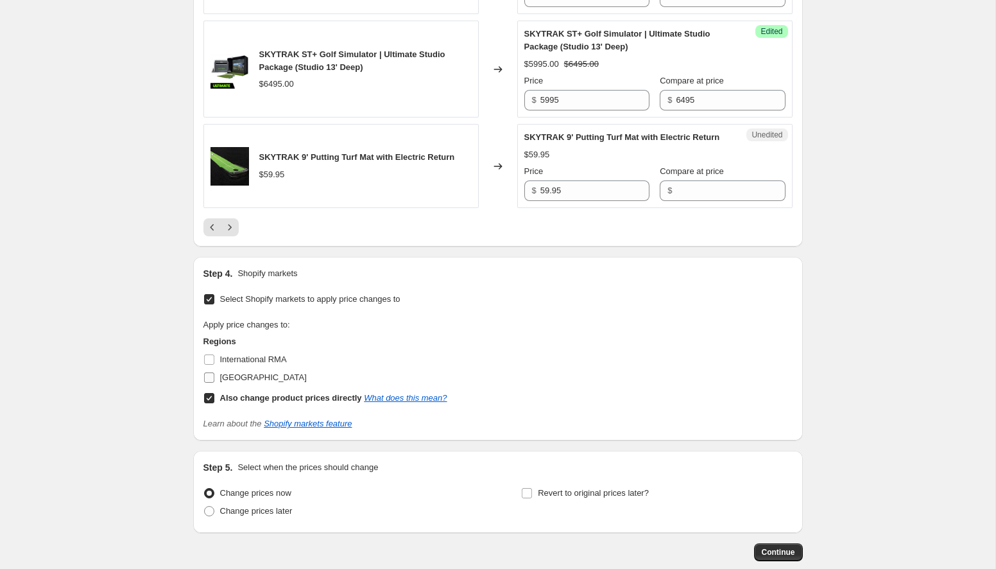
click at [209, 382] on input "United States" at bounding box center [209, 377] width 10 height 10
checkbox input "true"
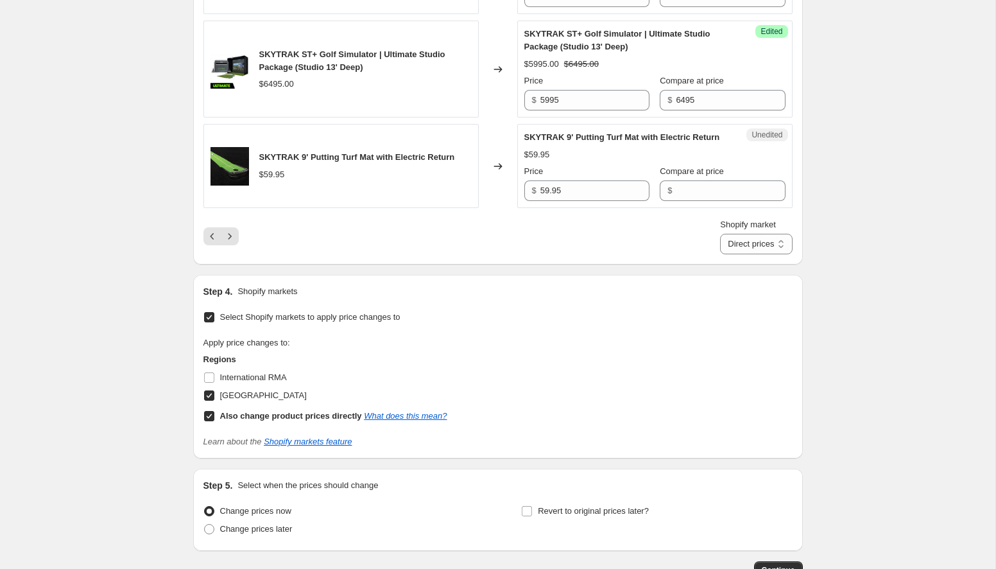
click at [209, 421] on input "Also change product prices directly What does this mean?" at bounding box center [209, 416] width 10 height 10
checkbox input "false"
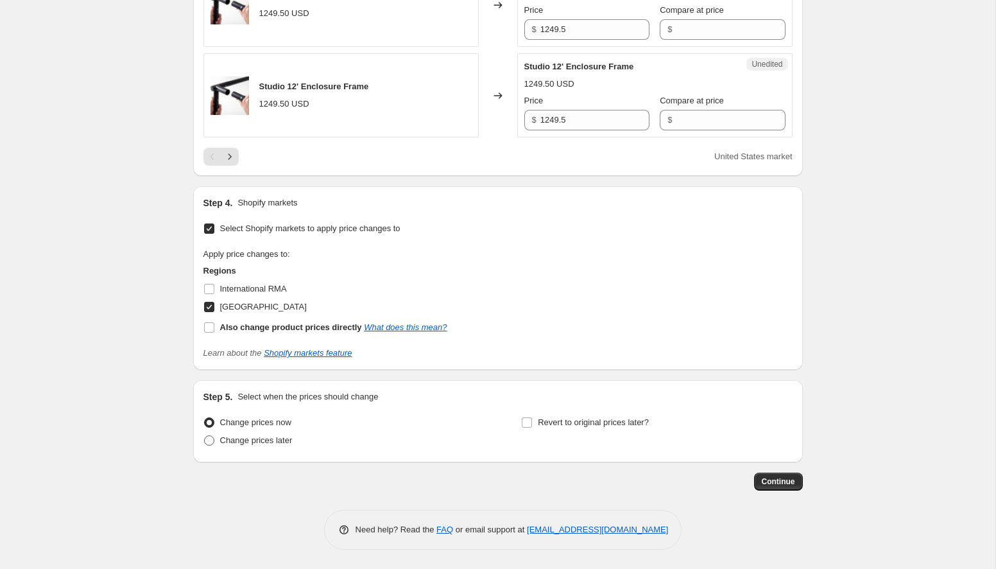
click at [271, 444] on span "Change prices later" at bounding box center [256, 440] width 73 height 10
click at [205, 436] on input "Change prices later" at bounding box center [204, 435] width 1 height 1
radio input "true"
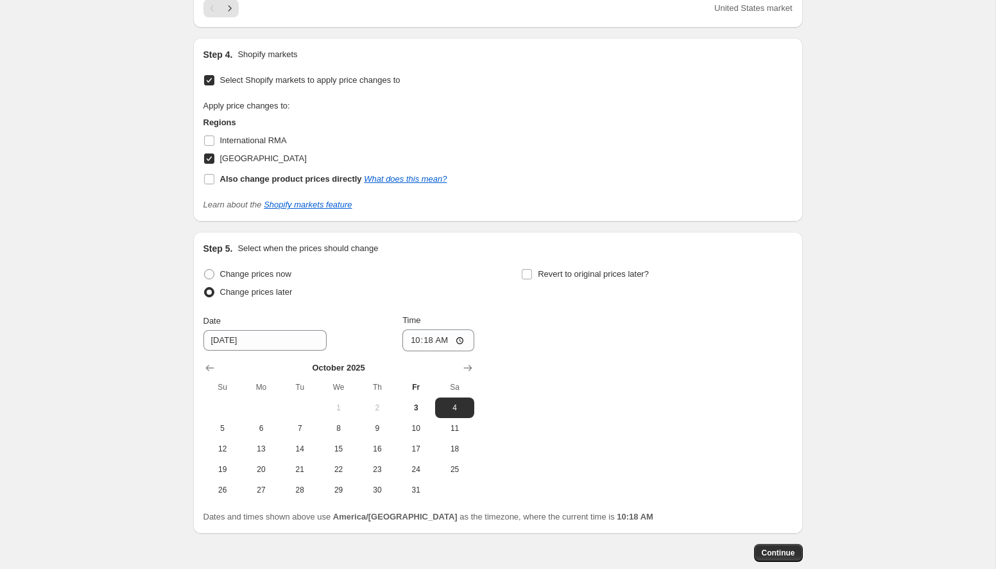
scroll to position [2244, 0]
click at [300, 424] on span "7" at bounding box center [300, 427] width 28 height 10
type input "10/7/2025"
click at [418, 340] on input "10:18" at bounding box center [438, 340] width 72 height 22
type input "00:01"
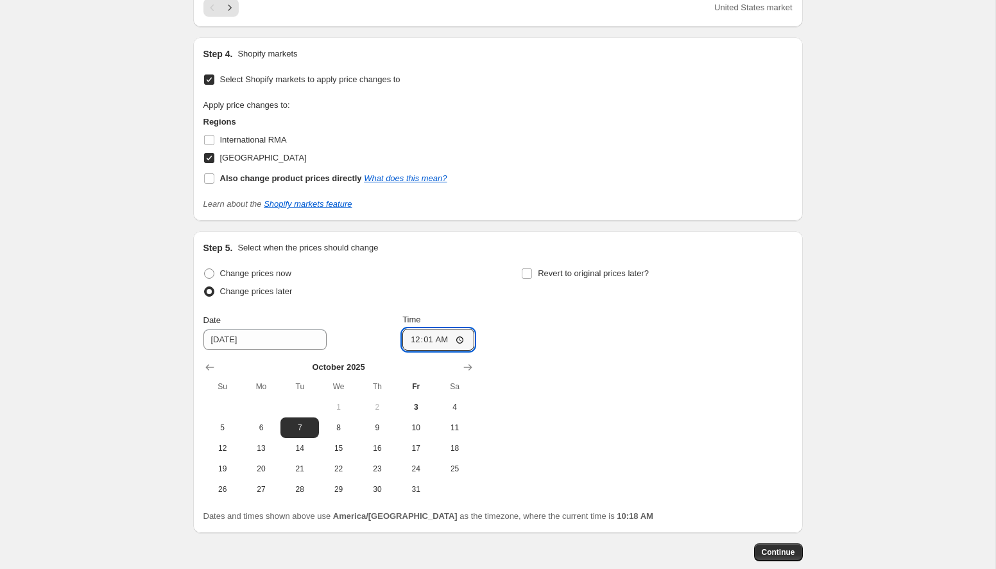
click at [575, 381] on div "Change prices now Change prices later Date 10/7/2025 Time 00:01 October 2025 Su…" at bounding box center [497, 381] width 589 height 235
click at [529, 276] on input "Revert to original prices later?" at bounding box center [527, 273] width 10 height 10
checkbox input "true"
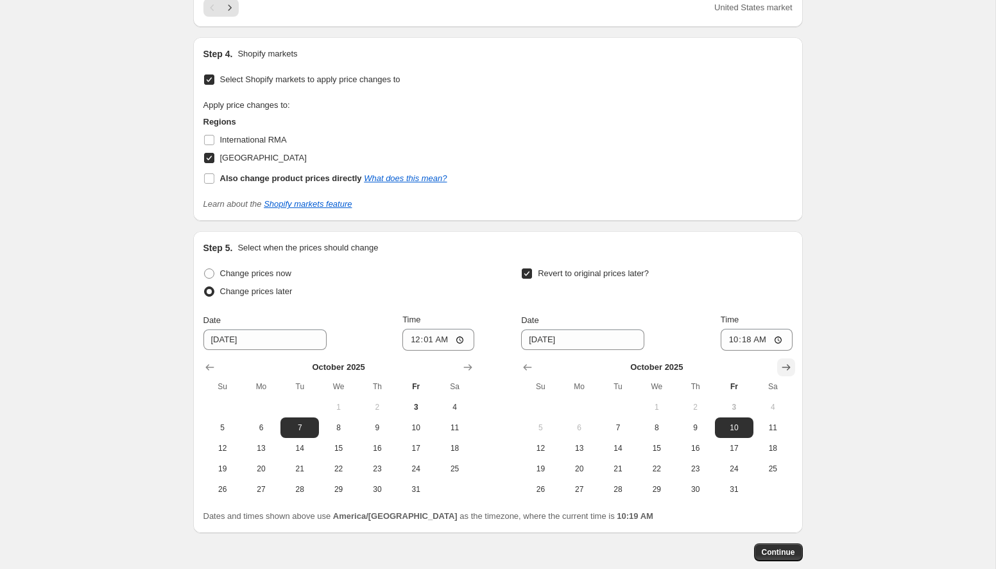
click at [783, 364] on icon "Show next month, November 2025" at bounding box center [786, 367] width 13 height 13
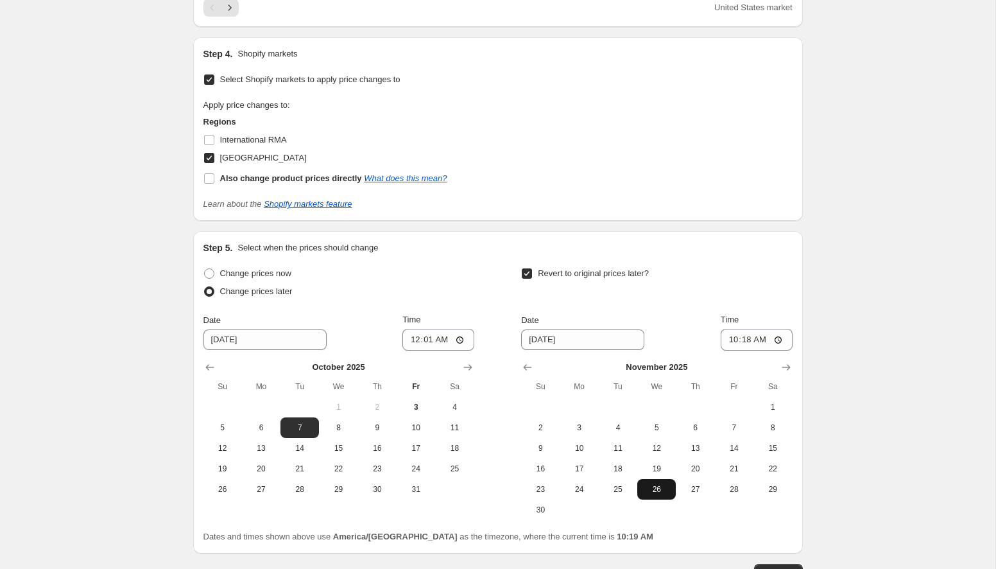
click at [650, 487] on span "26" at bounding box center [656, 489] width 28 height 10
type input "11/26/2025"
click at [732, 345] on input "10:18" at bounding box center [757, 340] width 72 height 22
click at [765, 341] on input "11:18" at bounding box center [757, 340] width 72 height 22
type input "23:18"
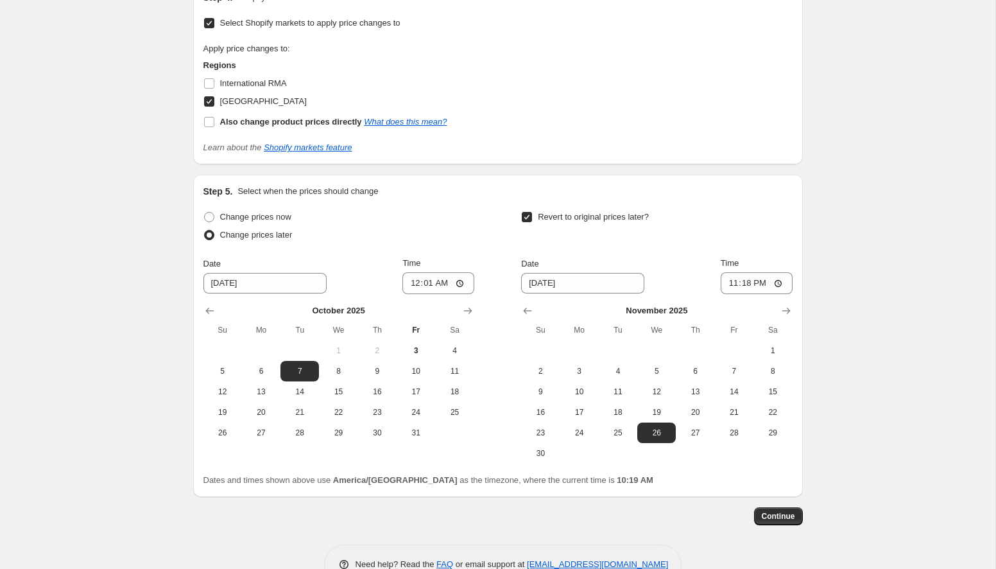
scroll to position [2316, 0]
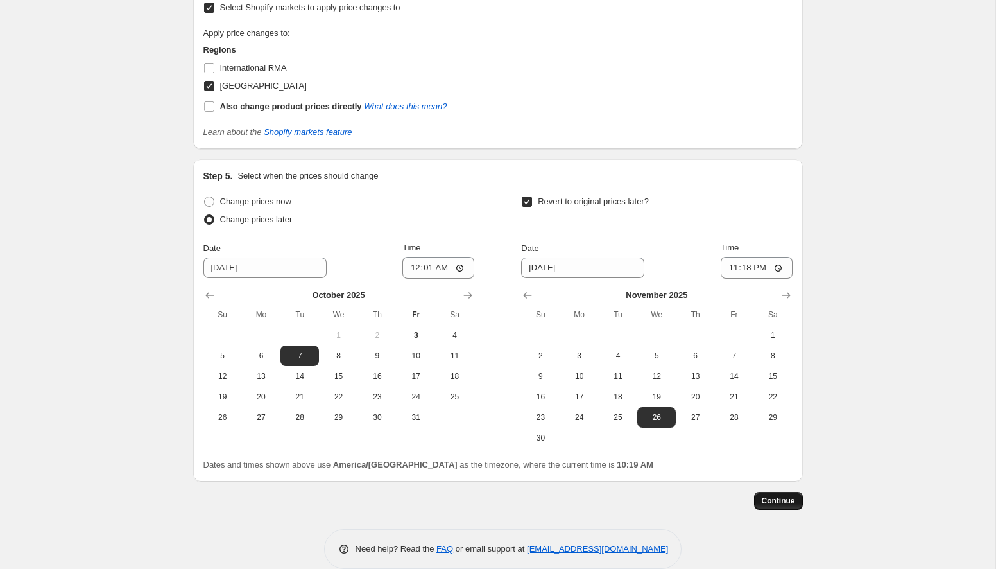
click at [794, 502] on span "Continue" at bounding box center [778, 500] width 33 height 10
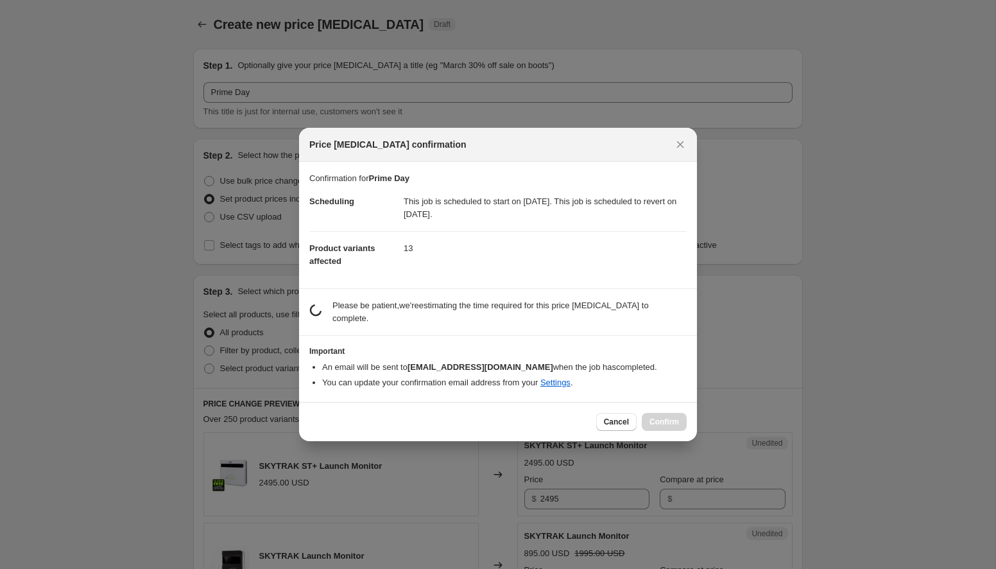
scroll to position [0, 0]
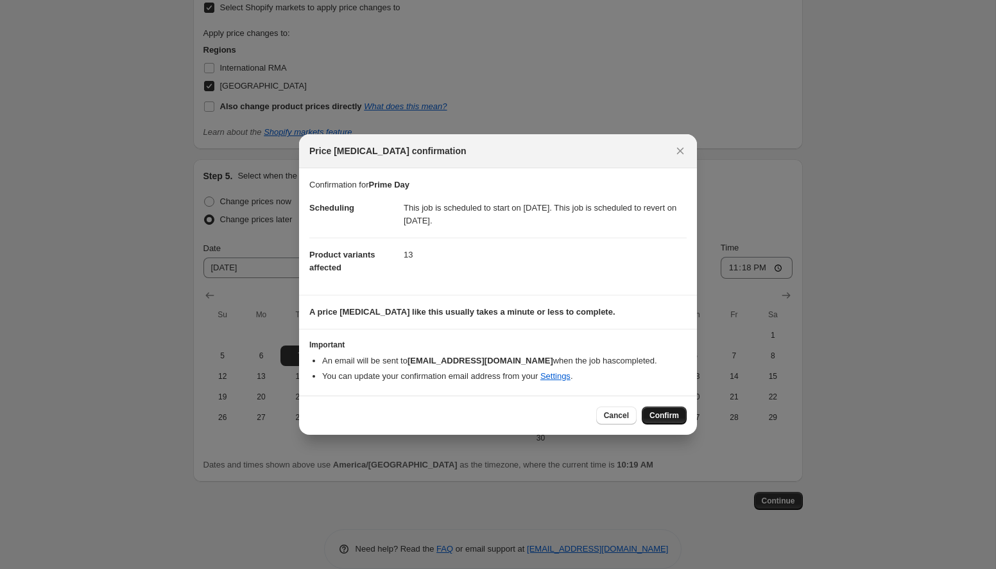
click at [654, 415] on span "Confirm" at bounding box center [664, 415] width 30 height 10
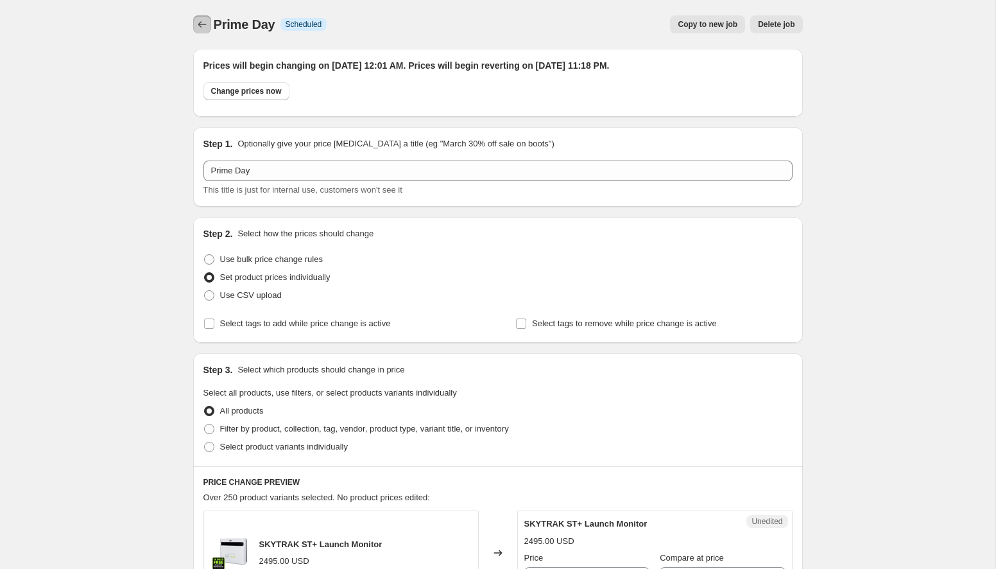
click at [203, 25] on icon "Price change jobs" at bounding box center [202, 24] width 13 height 13
